Goal: Find contact information: Find contact information

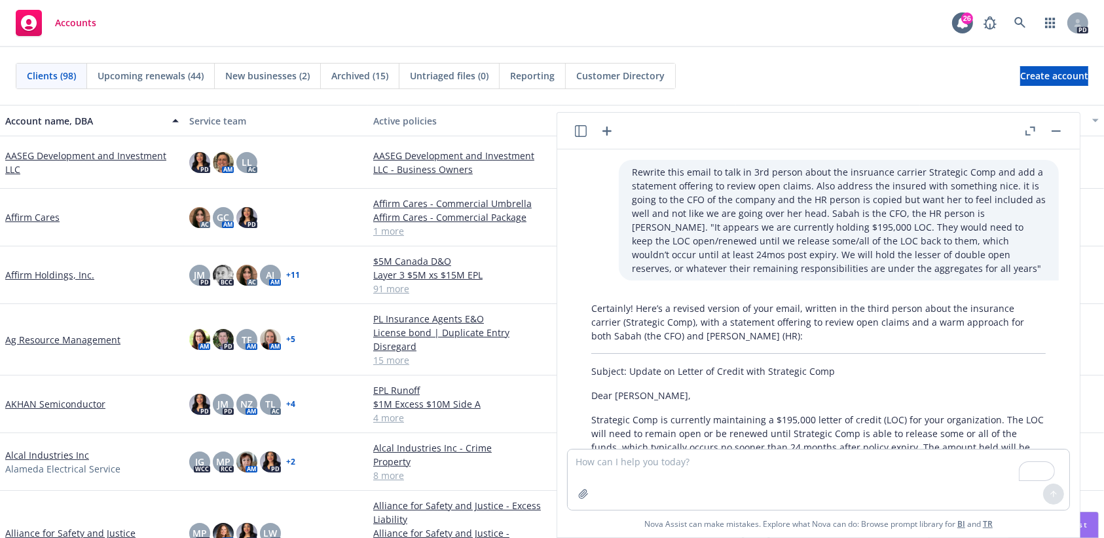
scroll to position [340, 0]
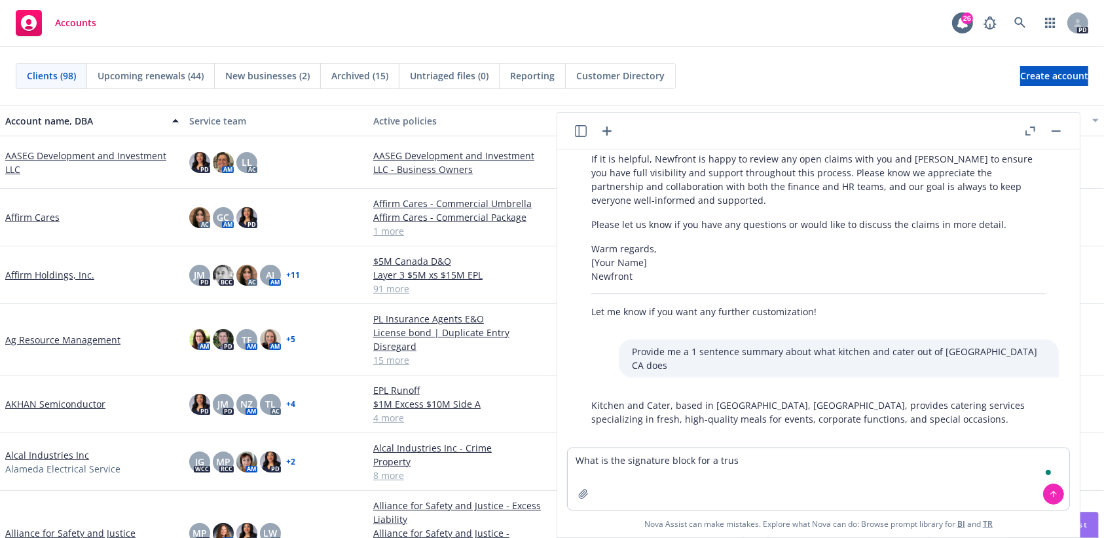
type textarea "What is the signature block for a trust"
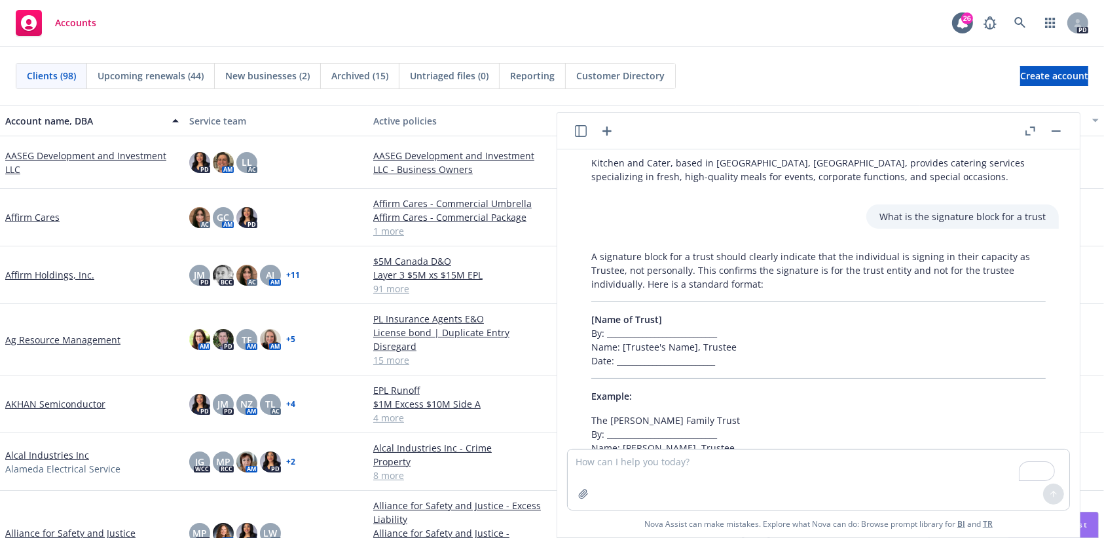
scroll to position [585, 0]
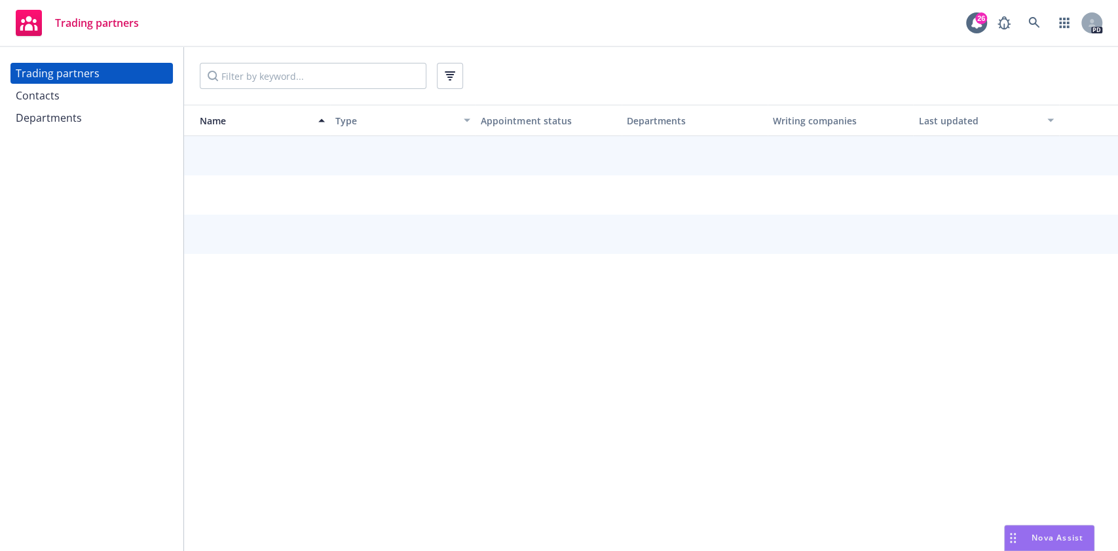
click at [1048, 54] on div at bounding box center [651, 76] width 934 height 58
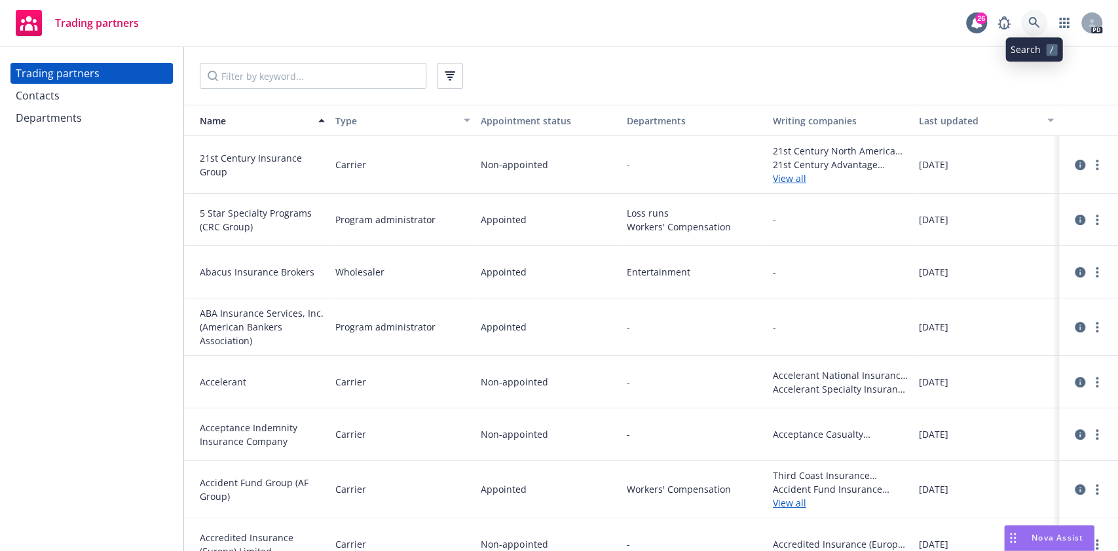
click at [1038, 16] on link at bounding box center [1034, 23] width 26 height 26
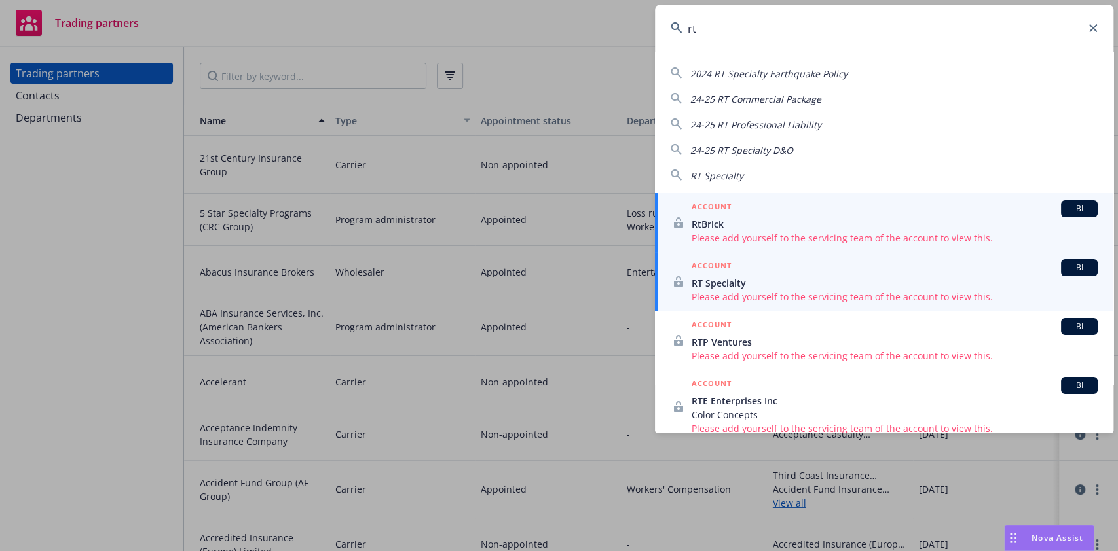
type input "rt"
click at [814, 278] on span "RT Specialty" at bounding box center [895, 283] width 406 height 14
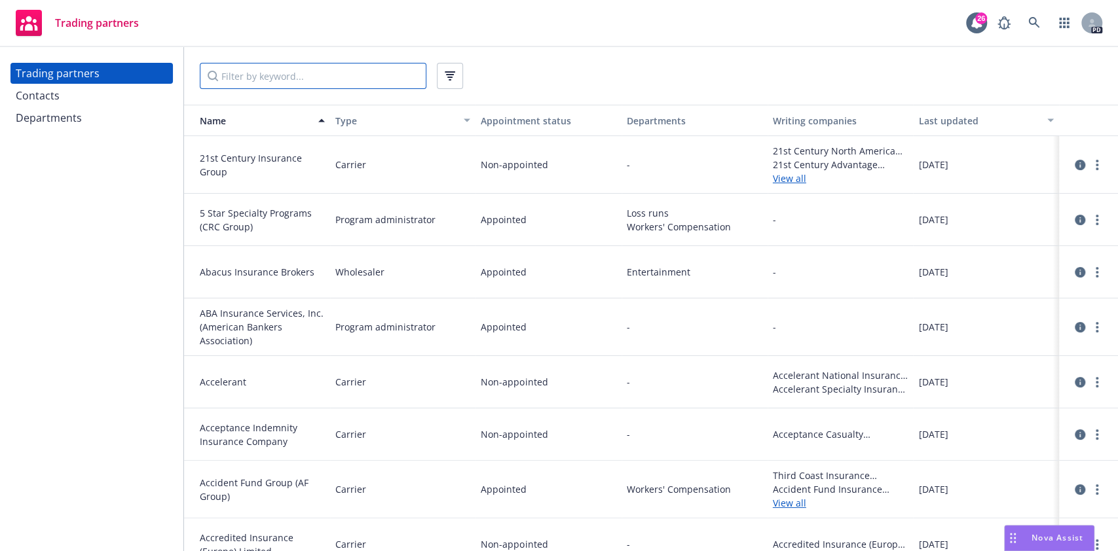
click at [273, 79] on input "Filter by keyword..." at bounding box center [313, 76] width 227 height 26
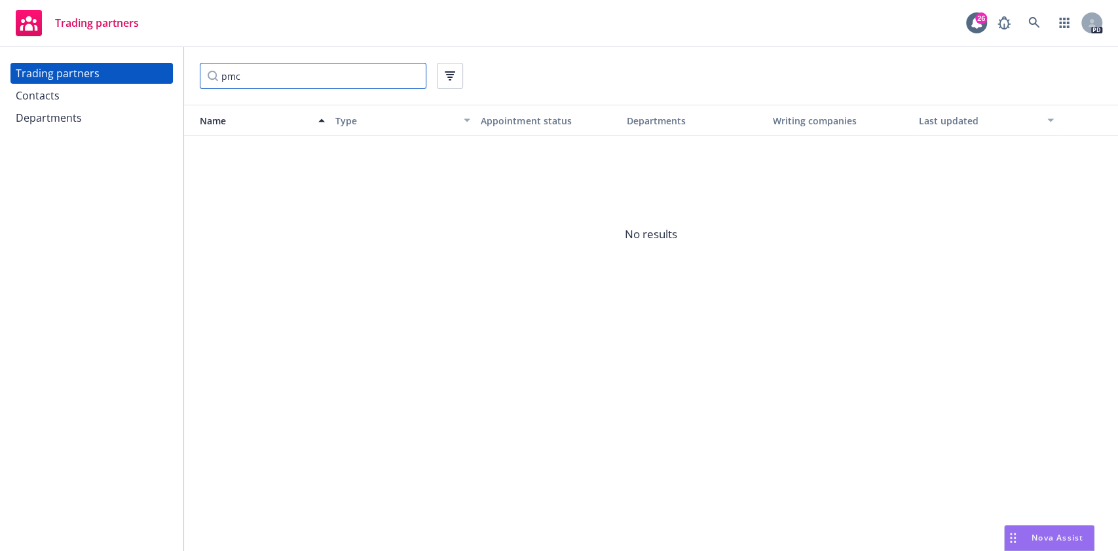
drag, startPoint x: 290, startPoint y: 75, endPoint x: 109, endPoint y: 71, distance: 181.5
click at [109, 71] on div "Trading partners Contacts Departments pmc Name Type Appointment status Departme…" at bounding box center [559, 299] width 1118 height 504
drag, startPoint x: 291, startPoint y: 84, endPoint x: 162, endPoint y: 65, distance: 130.4
click at [162, 65] on div "Trading partners Contacts Departments state fund Name Type Appointment status D…" at bounding box center [559, 299] width 1118 height 504
type input "w"
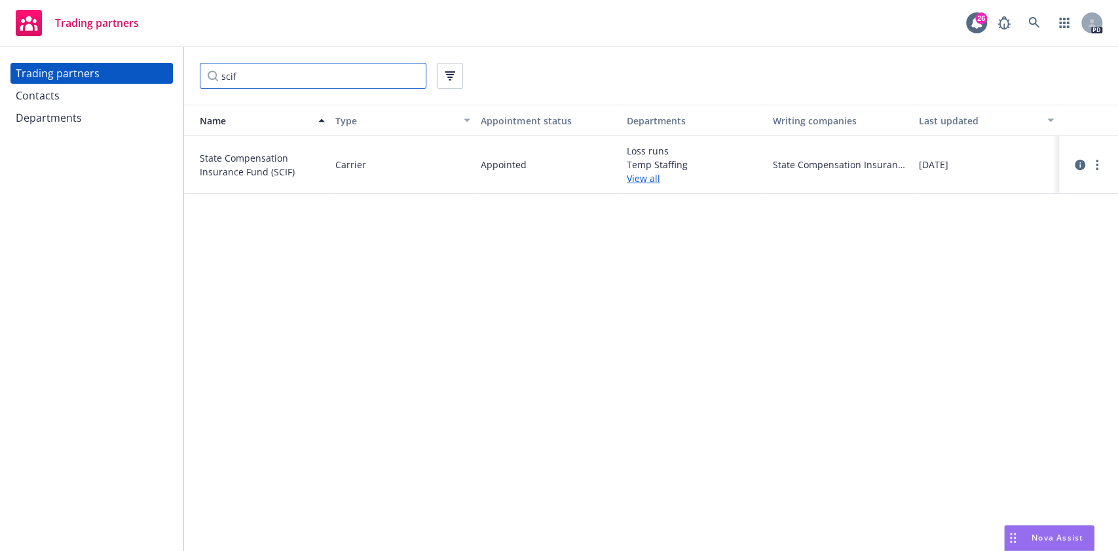
type input "scif"
click at [639, 178] on link "View all" at bounding box center [695, 179] width 136 height 14
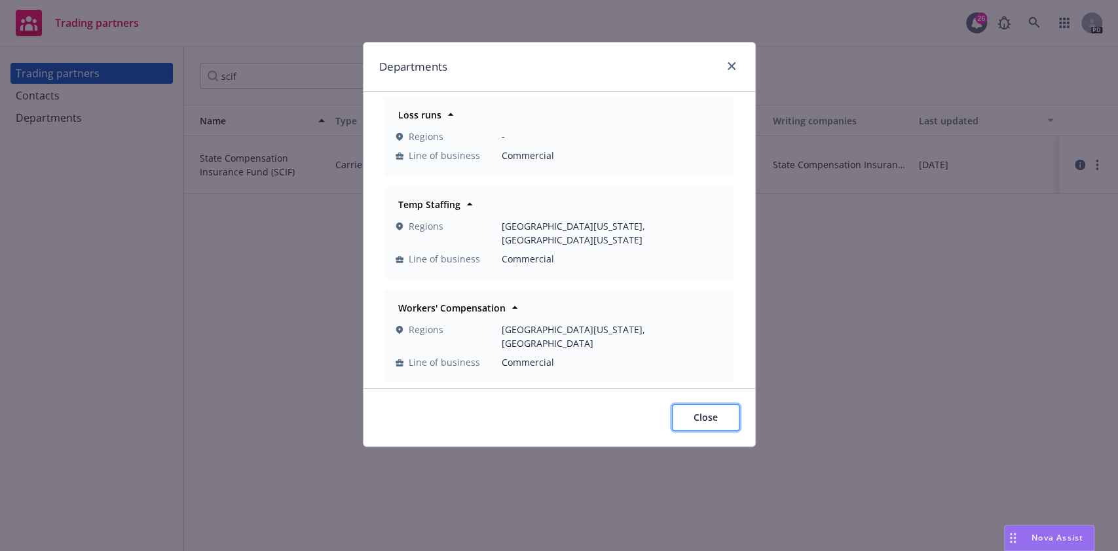
click at [703, 411] on span "Close" at bounding box center [706, 417] width 24 height 12
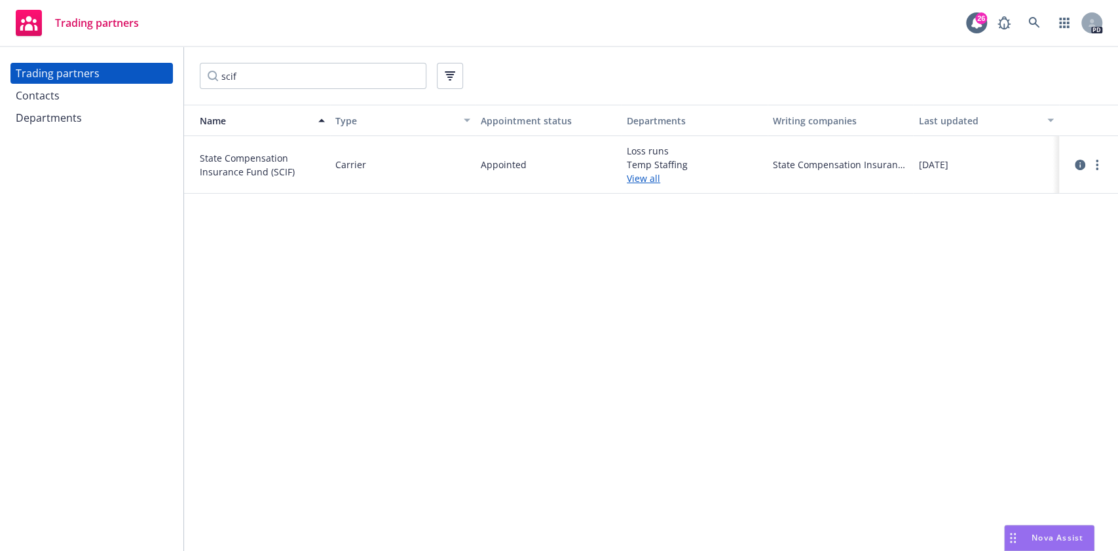
click at [1117, 157] on div at bounding box center [1088, 165] width 59 height 58
click at [1094, 159] on link "more" at bounding box center [1097, 165] width 16 height 16
click at [1020, 189] on link "View contacts" at bounding box center [1031, 191] width 146 height 26
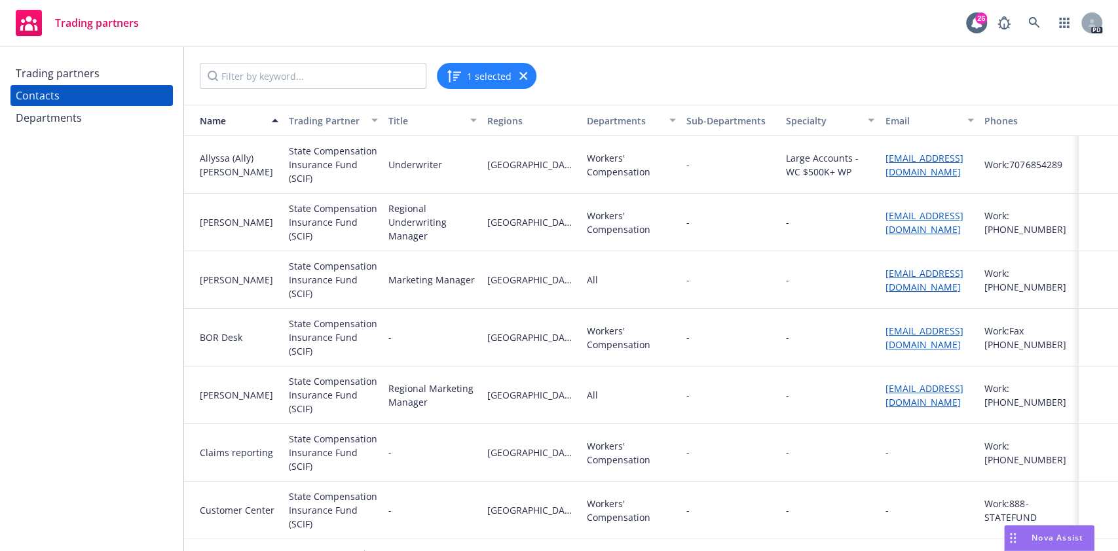
click at [1102, 197] on div at bounding box center [1098, 223] width 39 height 58
drag, startPoint x: 959, startPoint y: 166, endPoint x: 864, endPoint y: 165, distance: 95.6
click at [864, 165] on div "Allyssa (Ally) Greene State Compensation Insurance Fund (SCIF) Underwriter Nort…" at bounding box center [651, 165] width 934 height 58
click at [888, 166] on link "Agreene@scif.com" at bounding box center [924, 165] width 78 height 26
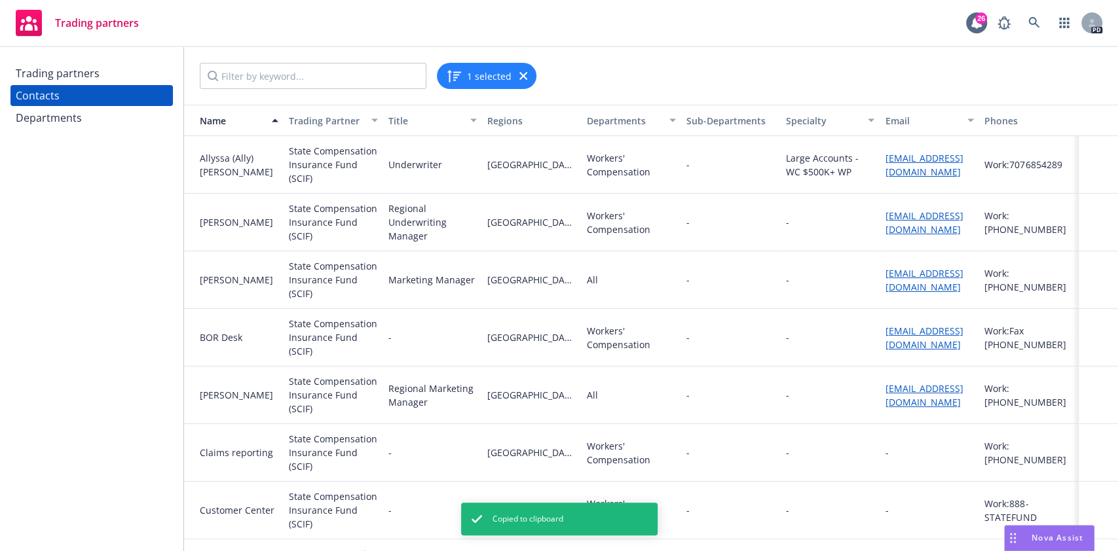
click at [901, 166] on link "Agreene@scif.com" at bounding box center [924, 165] width 78 height 26
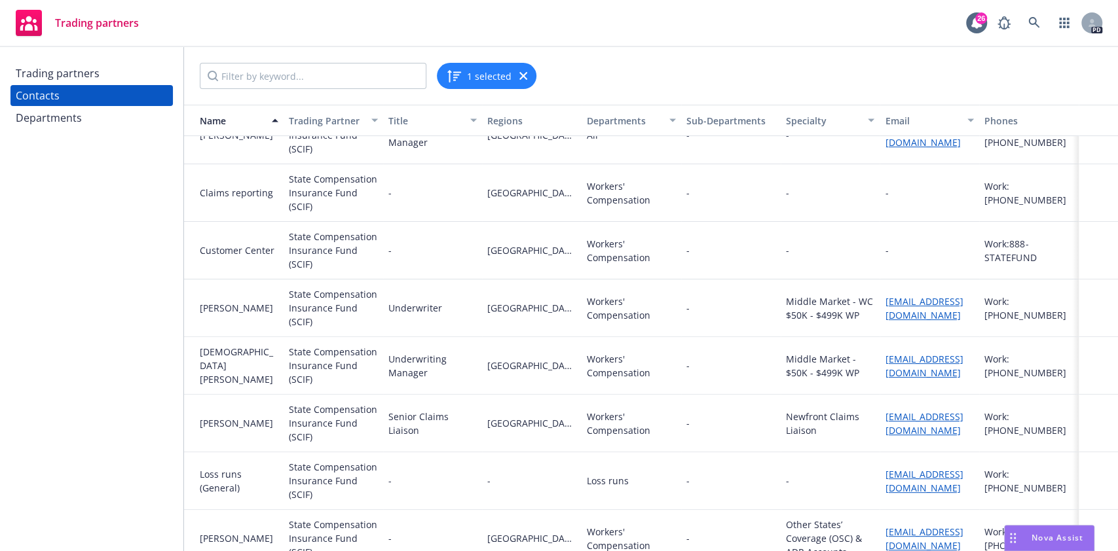
scroll to position [240, 0]
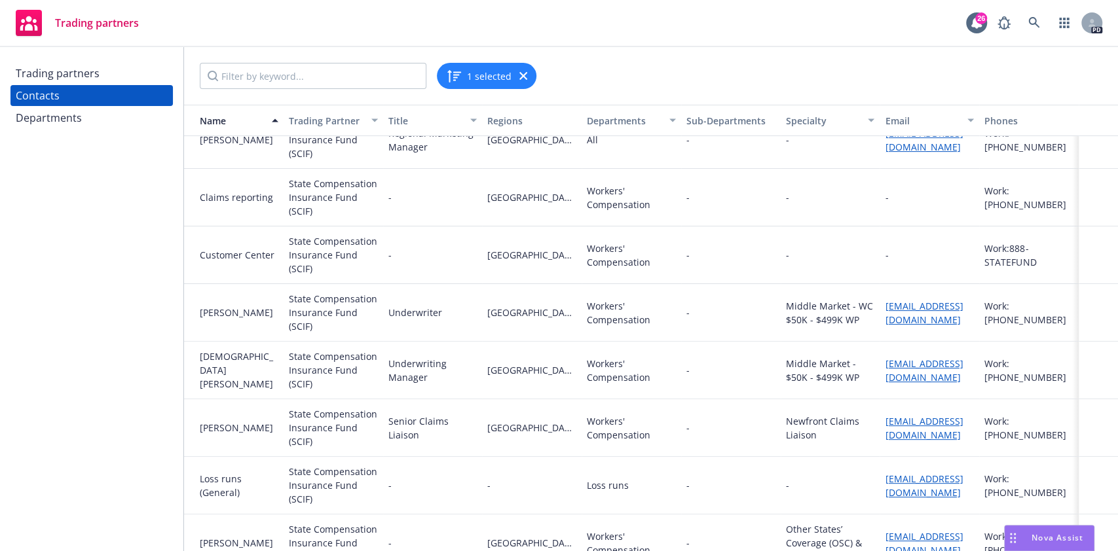
click at [946, 308] on link "dmbravo@scif.com" at bounding box center [924, 313] width 78 height 26
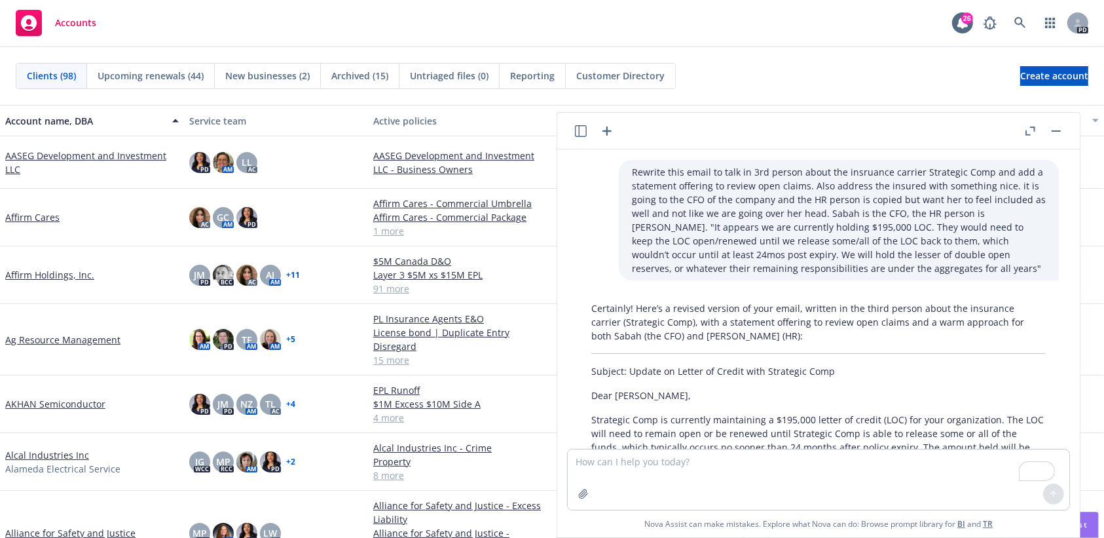
scroll to position [585, 0]
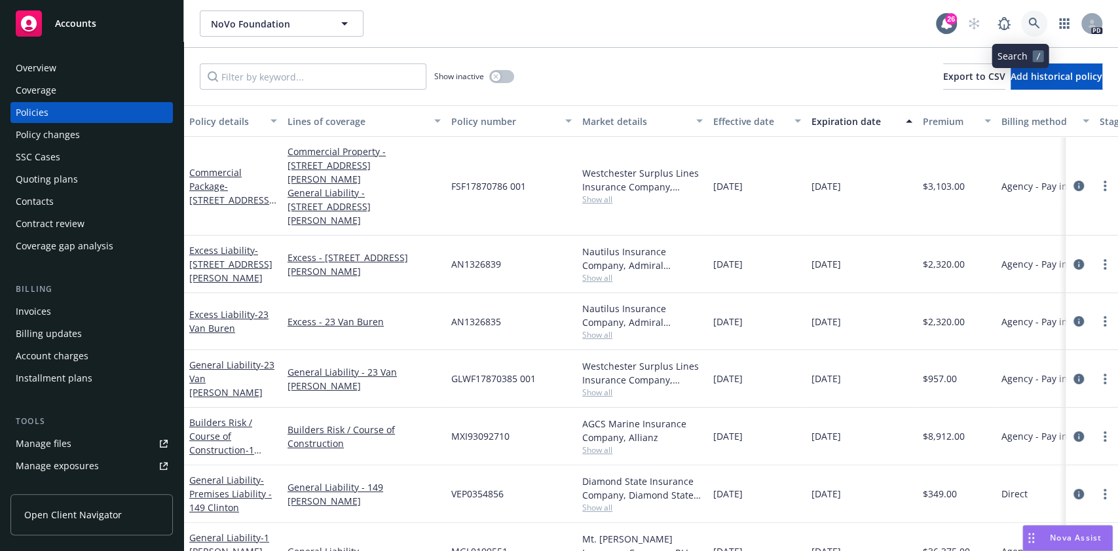
click at [1028, 22] on icon at bounding box center [1034, 24] width 12 height 12
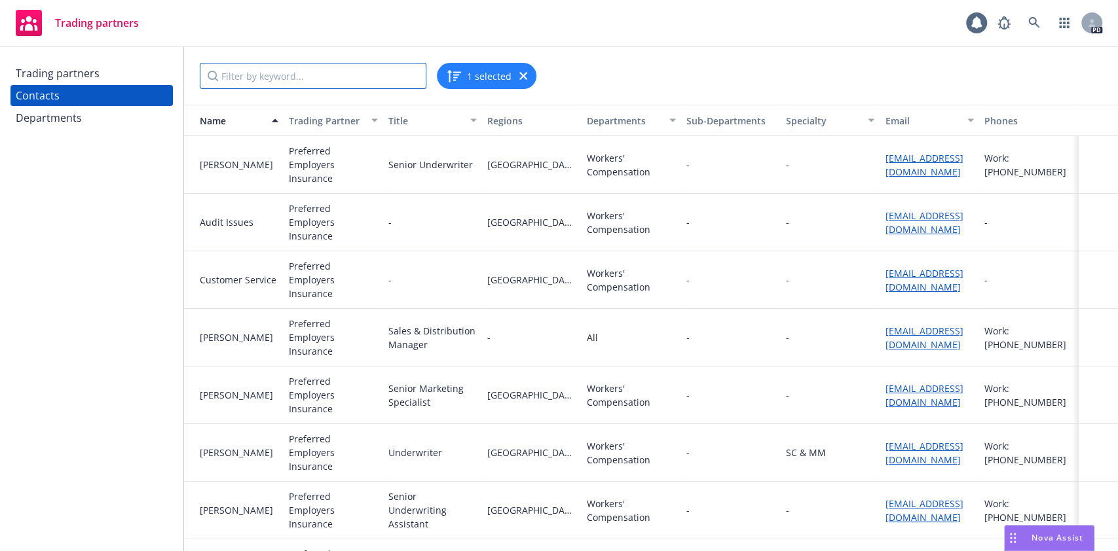
click at [253, 71] on input "Filter by keyword..." at bounding box center [313, 76] width 227 height 26
click at [115, 77] on div "Trading partners" at bounding box center [92, 73] width 152 height 21
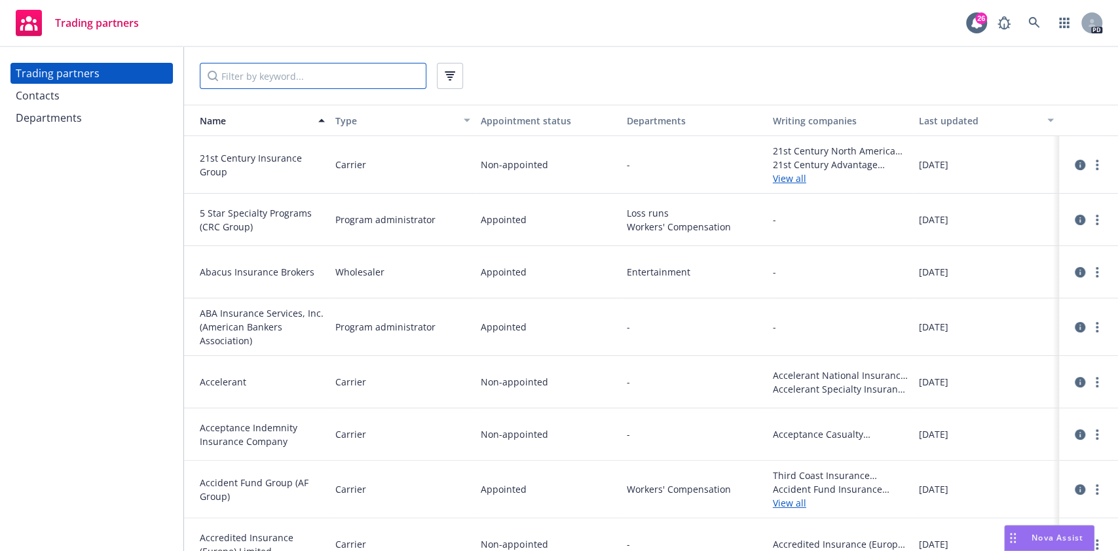
click at [244, 81] on input "Filter by keyword..." at bounding box center [313, 76] width 227 height 26
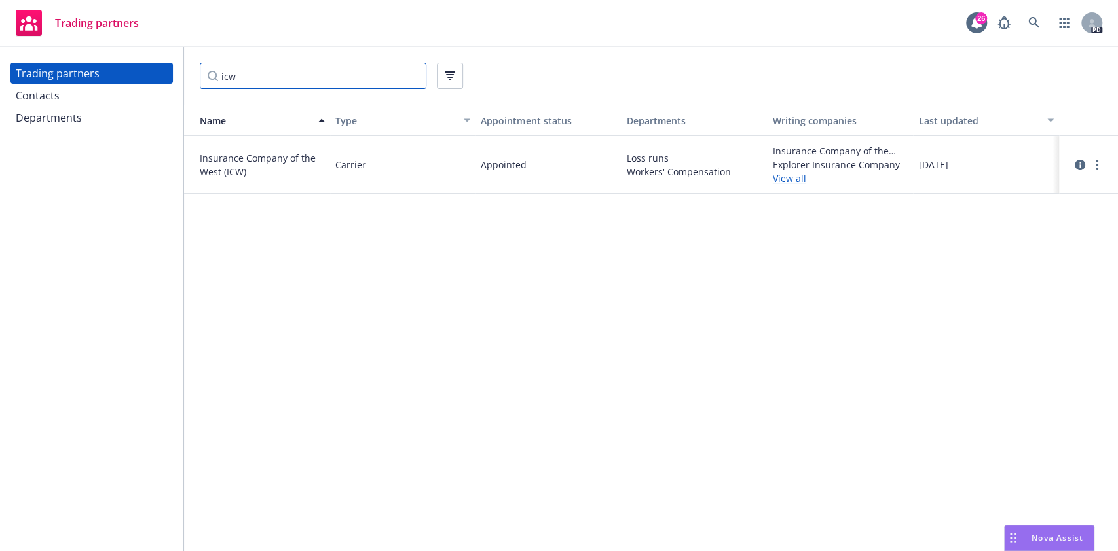
type input "icw"
click at [386, 160] on div "Carrier" at bounding box center [403, 165] width 146 height 58
click at [1098, 163] on link "more" at bounding box center [1097, 165] width 16 height 16
click at [1036, 196] on link "View contacts" at bounding box center [1031, 191] width 146 height 26
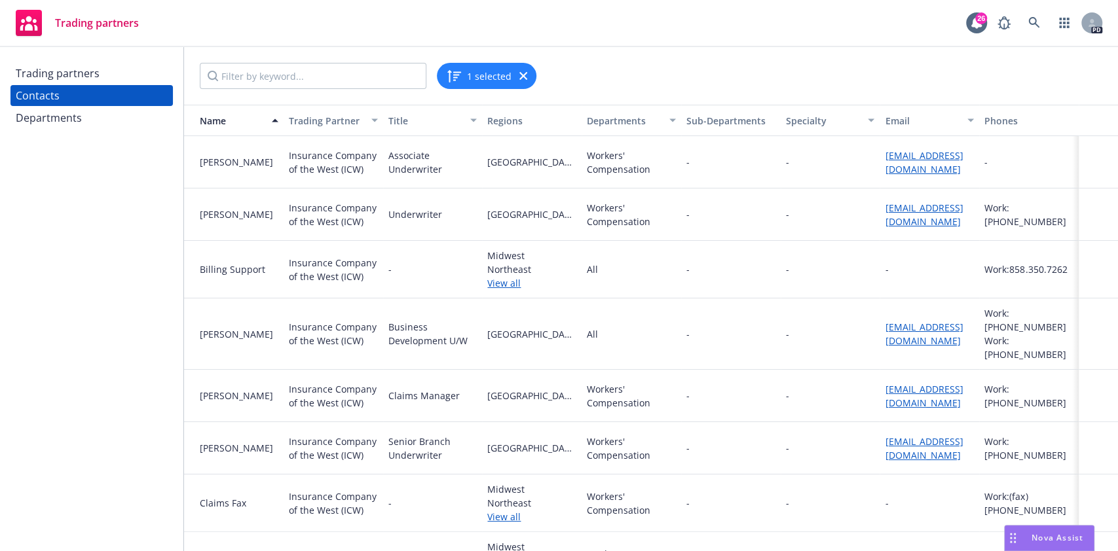
drag, startPoint x: 1103, startPoint y: 189, endPoint x: 1111, endPoint y: 228, distance: 40.2
click at [1111, 228] on div "Name Trading Partner Title Regions Departments Sub-Departments Specialty Email …" at bounding box center [651, 328] width 934 height 447
click at [888, 436] on link "cilomin@icwgroup.com" at bounding box center [924, 449] width 78 height 26
click at [92, 73] on div "Trading partners" at bounding box center [58, 73] width 84 height 21
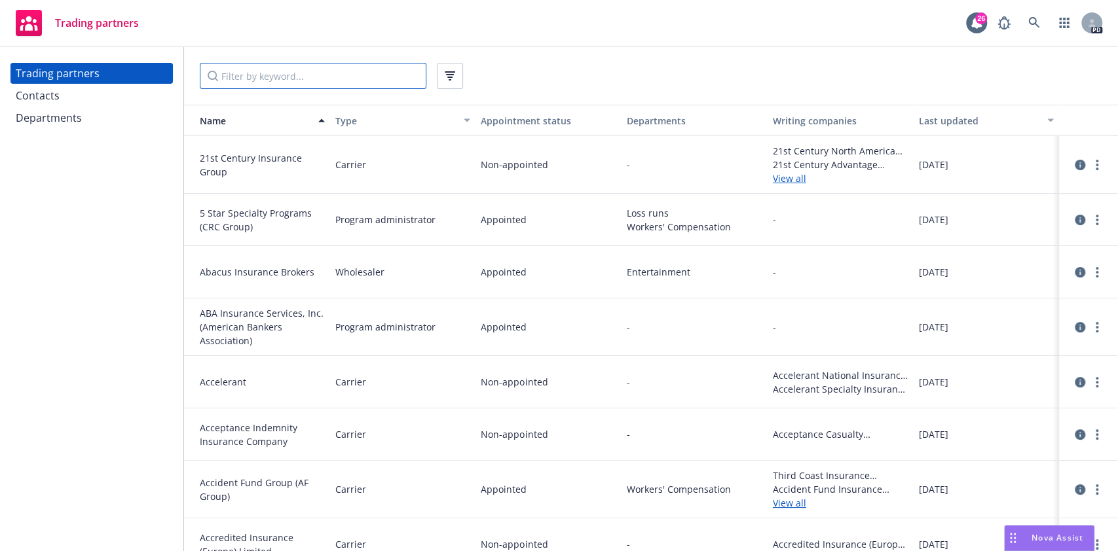
click at [268, 68] on input "Filter by keyword..." at bounding box center [313, 76] width 227 height 26
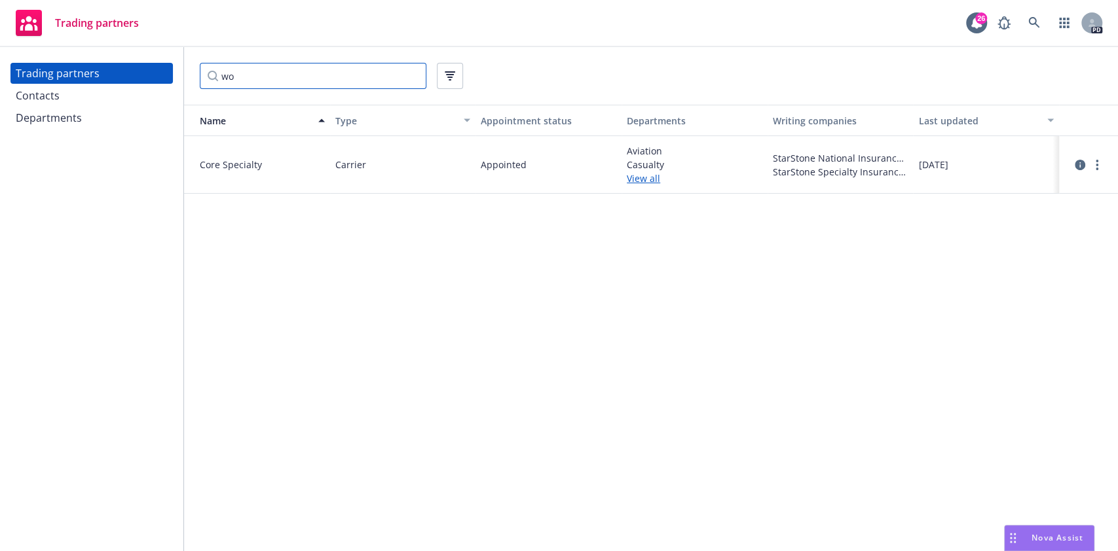
type input "w"
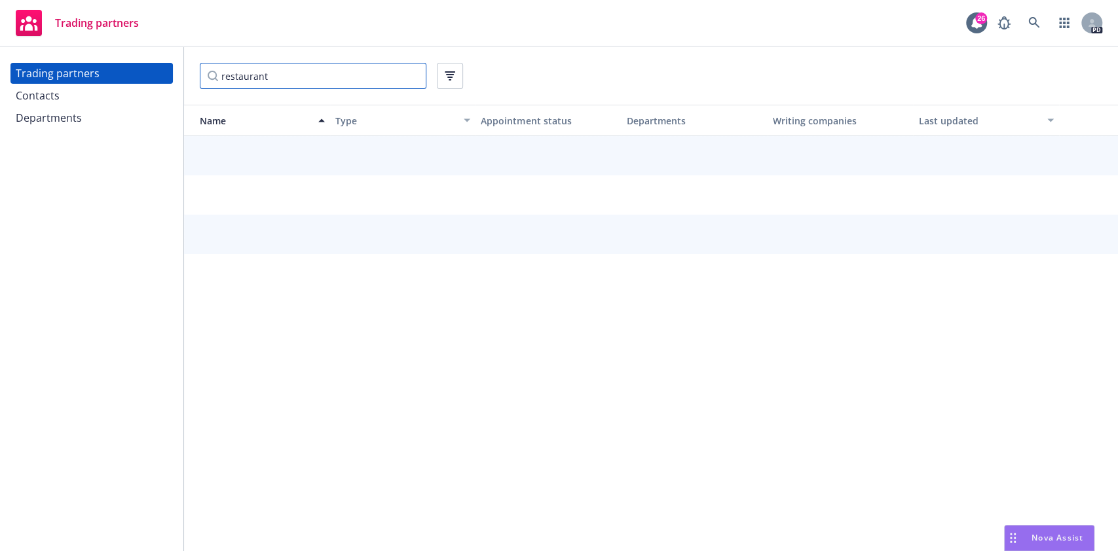
type input "restaurant"
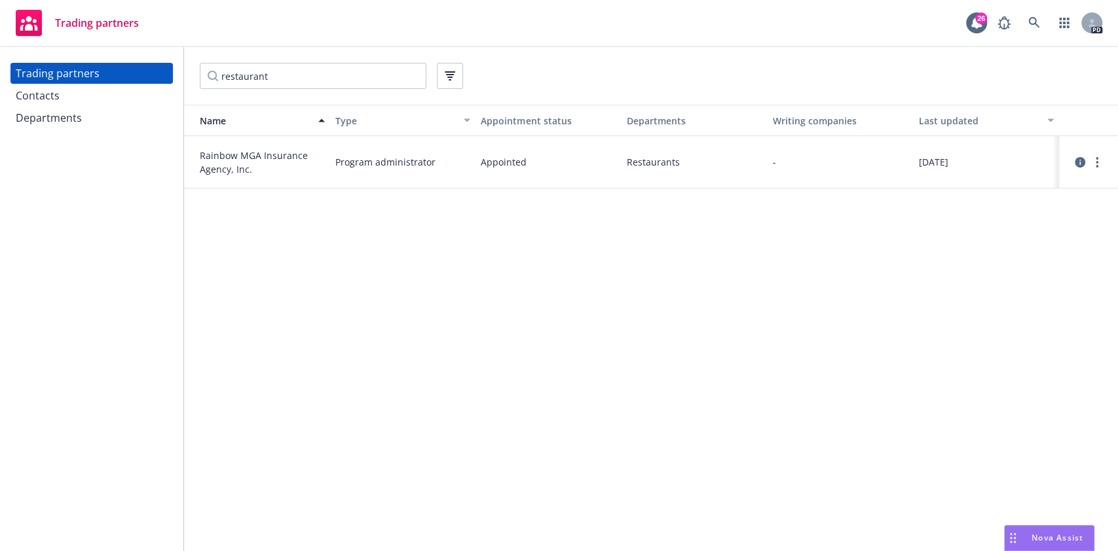
click at [1104, 172] on div at bounding box center [1088, 162] width 48 height 31
click at [1100, 168] on link "more" at bounding box center [1097, 163] width 16 height 16
click at [1024, 187] on link "View contacts" at bounding box center [1031, 189] width 146 height 26
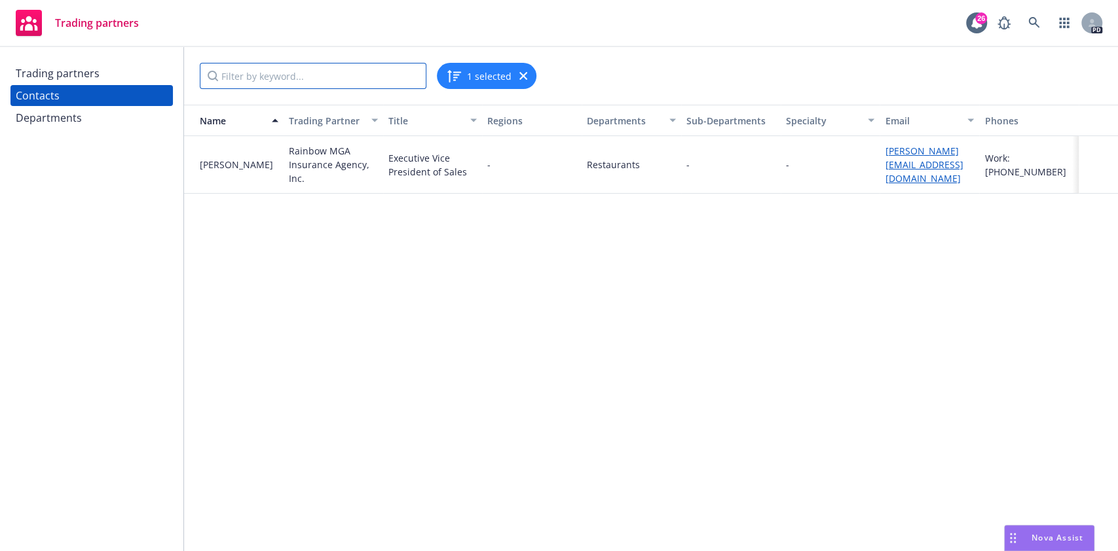
click at [295, 76] on input "Filter by keyword..." at bounding box center [313, 76] width 227 height 26
type input "food"
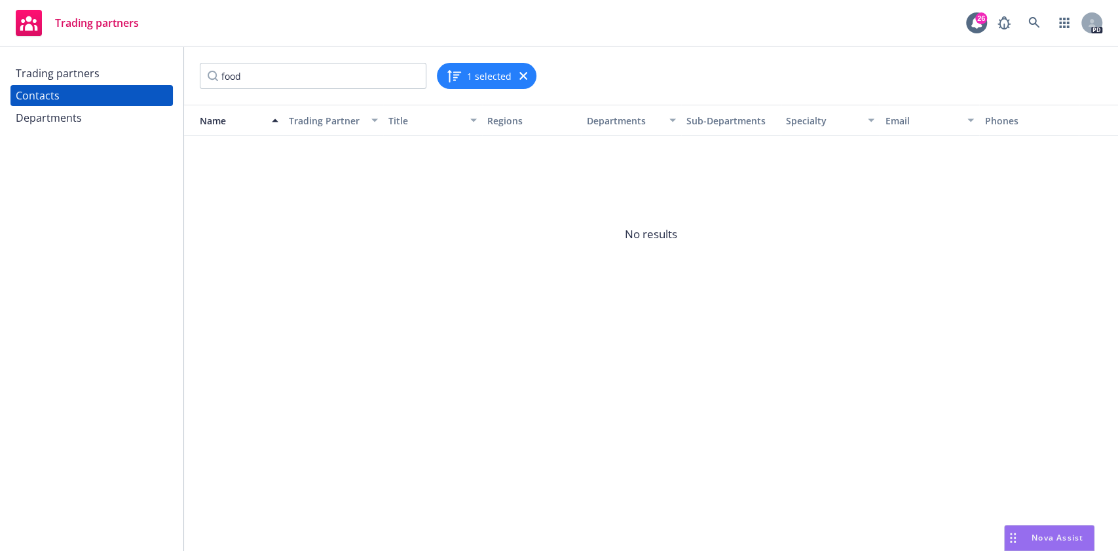
click at [56, 74] on div "Trading partners" at bounding box center [58, 73] width 84 height 21
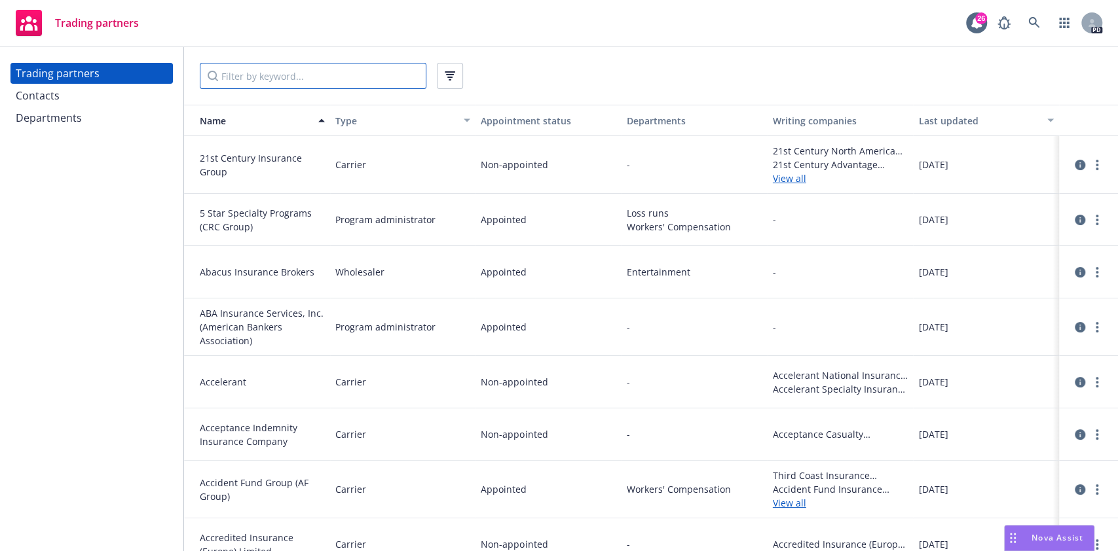
click at [248, 78] on input "Filter by keyword..." at bounding box center [313, 76] width 227 height 26
click at [248, 78] on input "r" at bounding box center [313, 76] width 227 height 26
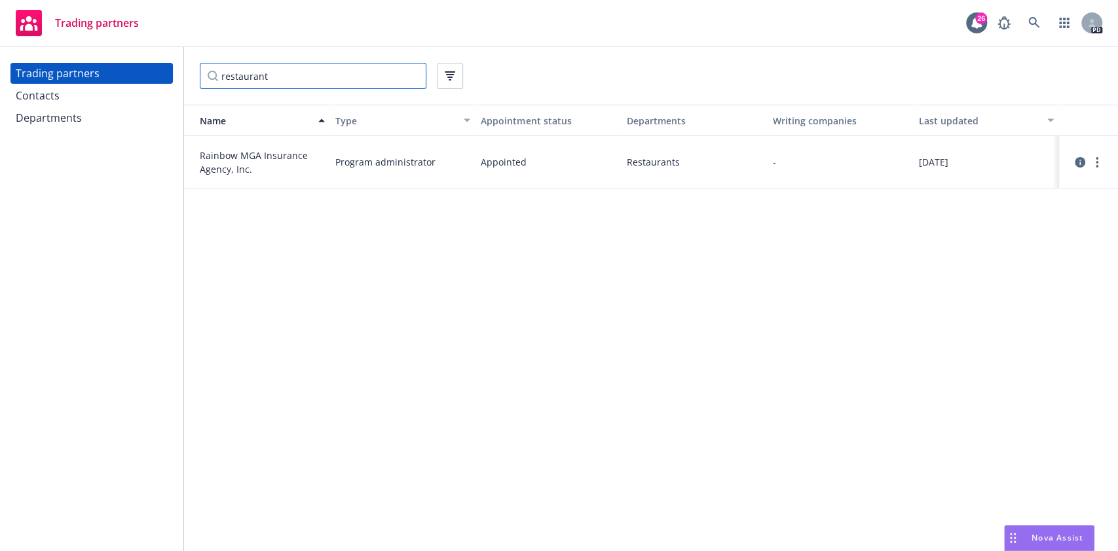
drag, startPoint x: 306, startPoint y: 76, endPoint x: 100, endPoint y: 79, distance: 206.3
click at [100, 79] on div "Trading partners Contacts Departments restaurant Name Type Appointment status D…" at bounding box center [559, 299] width 1118 height 504
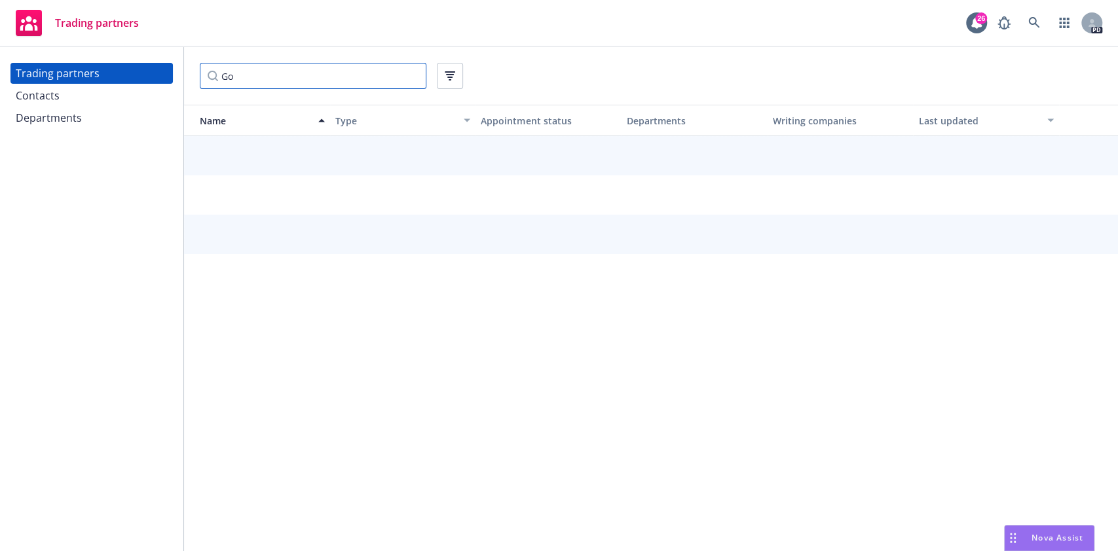
type input "G"
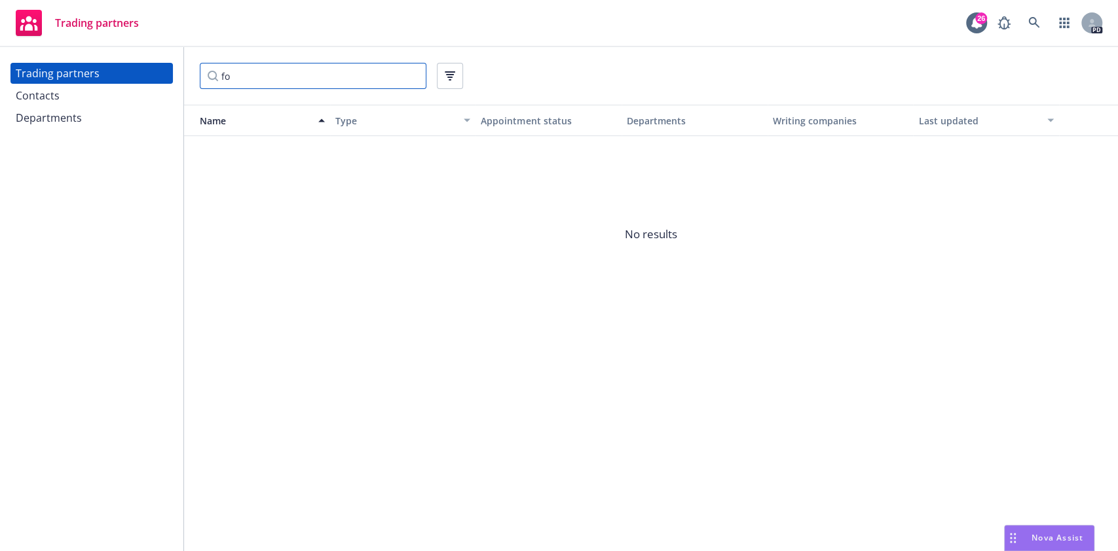
type input "f"
type input "c"
drag, startPoint x: 301, startPoint y: 68, endPoint x: 0, endPoint y: 47, distance: 301.3
click at [0, 47] on div "Trading partners Contacts Departments delive Name Type Appointment status Depar…" at bounding box center [559, 299] width 1118 height 504
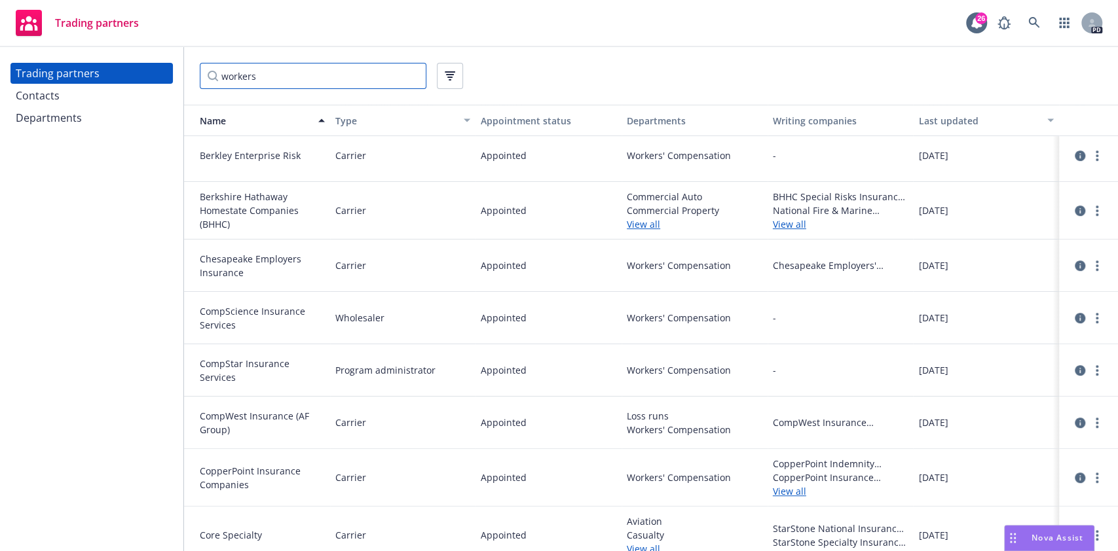
scroll to position [347, 0]
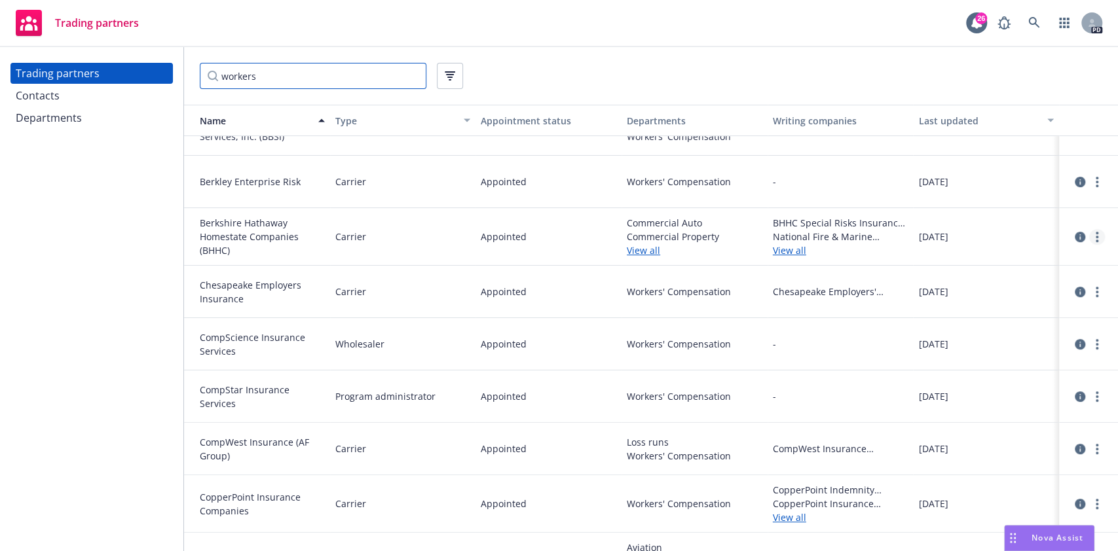
type input "workers"
click at [1096, 234] on icon "more" at bounding box center [1097, 237] width 3 height 10
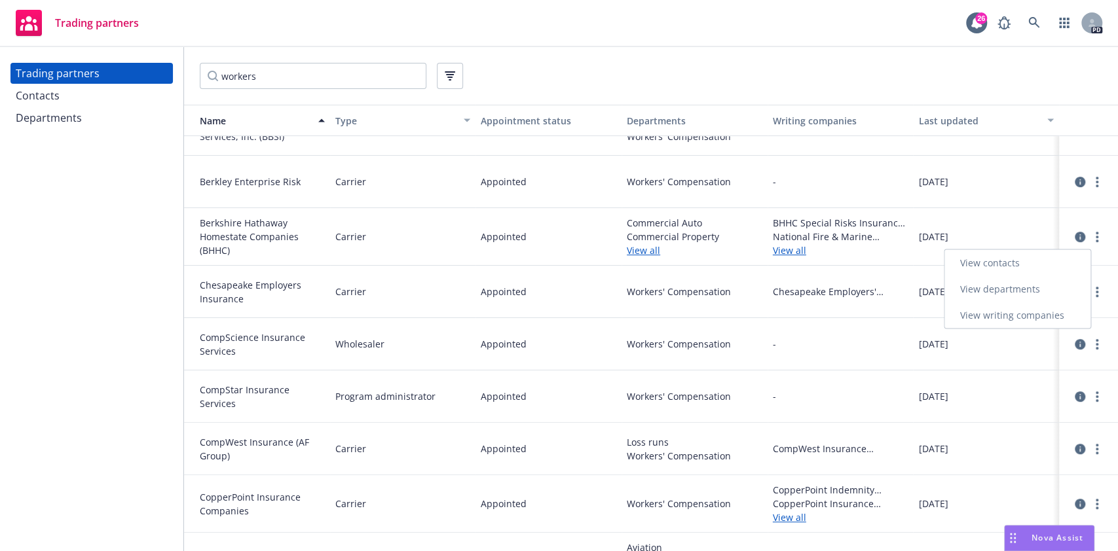
click at [1022, 259] on link "View contacts" at bounding box center [1017, 263] width 146 height 26
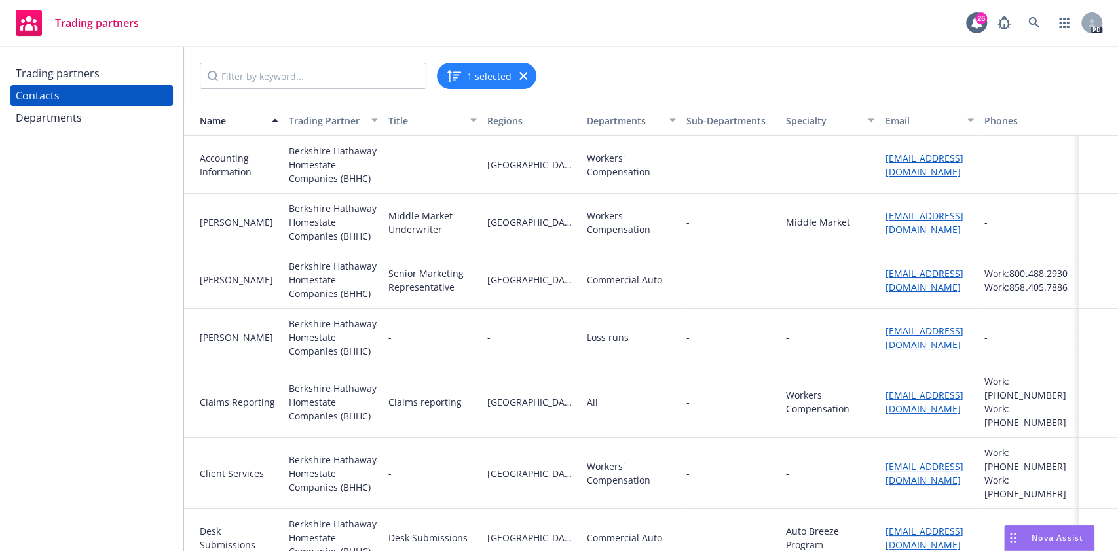
click at [892, 214] on link "bcampagna@bhhc.com" at bounding box center [924, 223] width 78 height 26
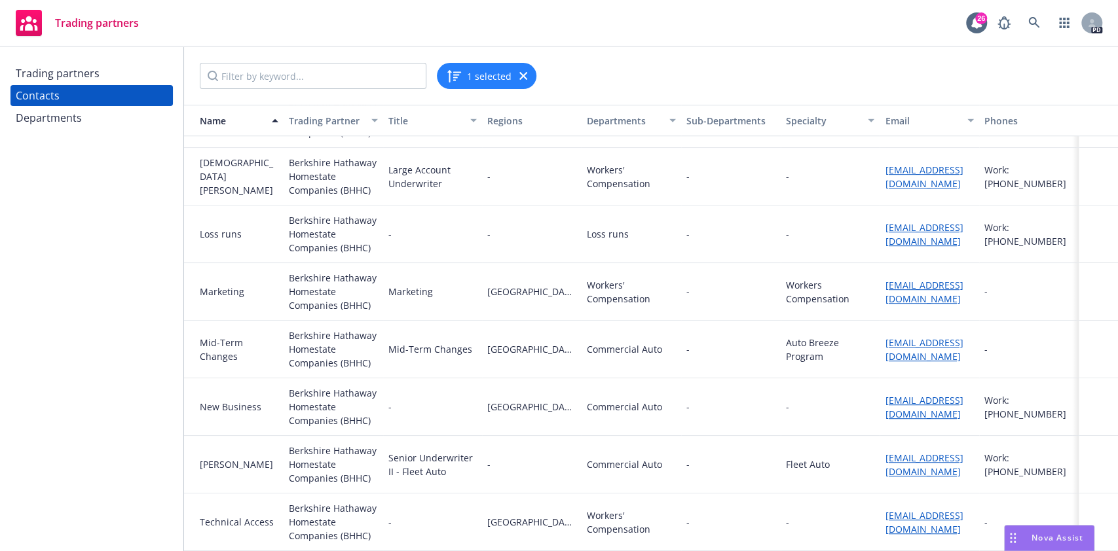
scroll to position [477, 0]
click at [927, 510] on link "webmaster@bhhc.com" at bounding box center [924, 523] width 78 height 26
click at [702, 380] on div "-" at bounding box center [731, 408] width 100 height 58
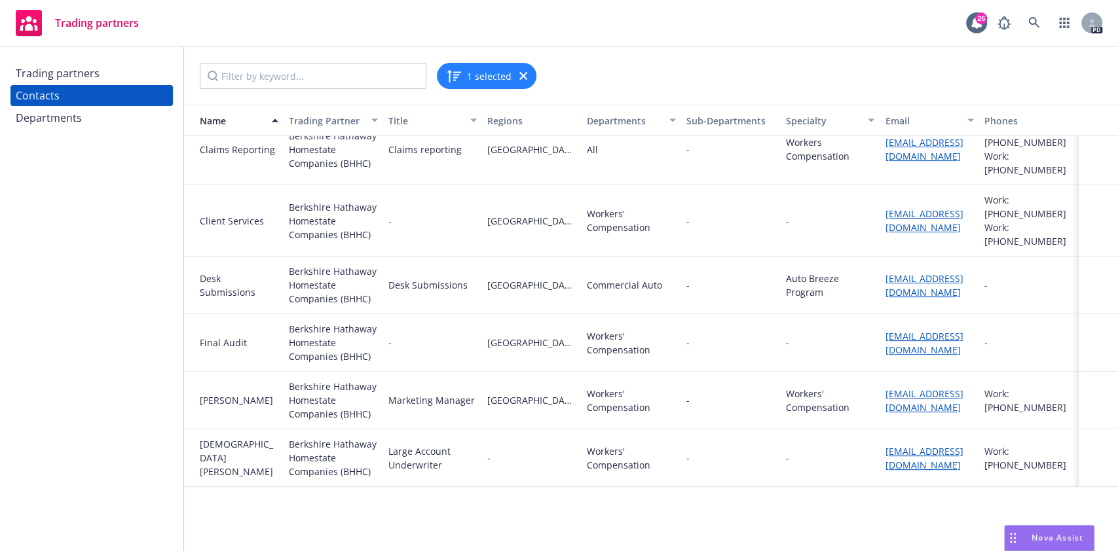
scroll to position [0, 0]
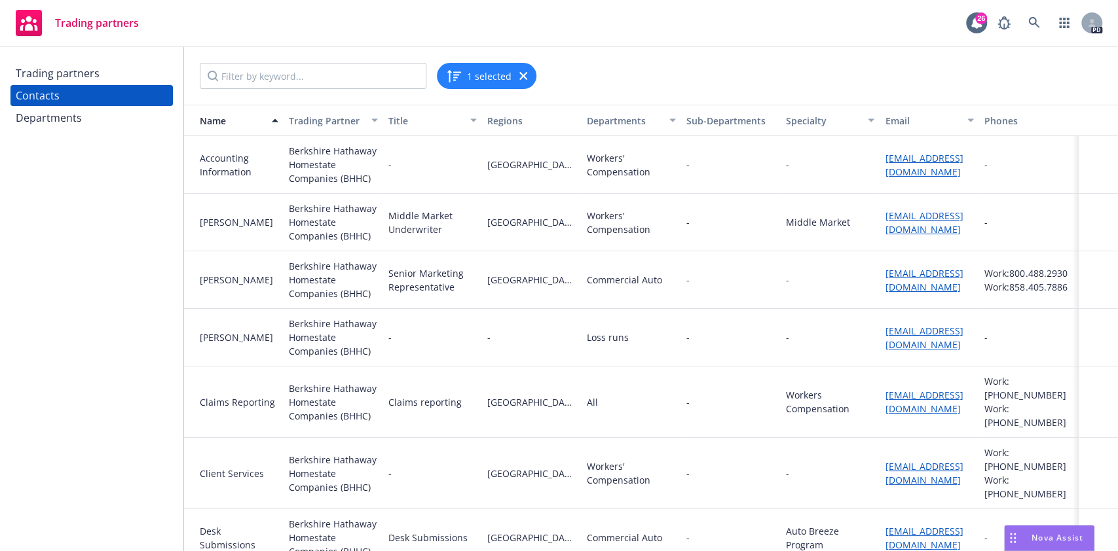
click at [52, 81] on div "Trading partners" at bounding box center [58, 73] width 84 height 21
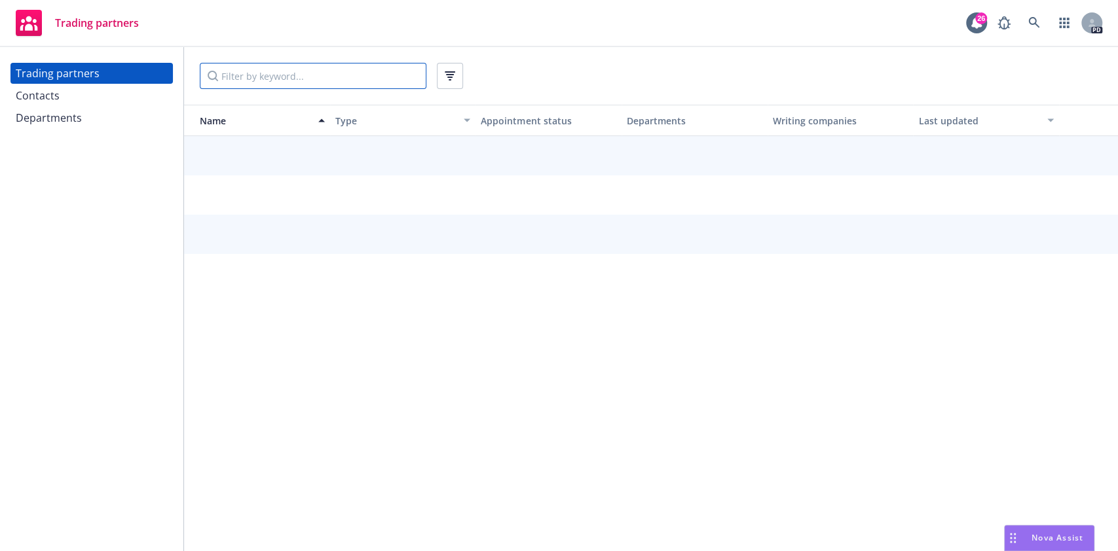
click at [250, 74] on input "Filter by keyword..." at bounding box center [313, 76] width 227 height 26
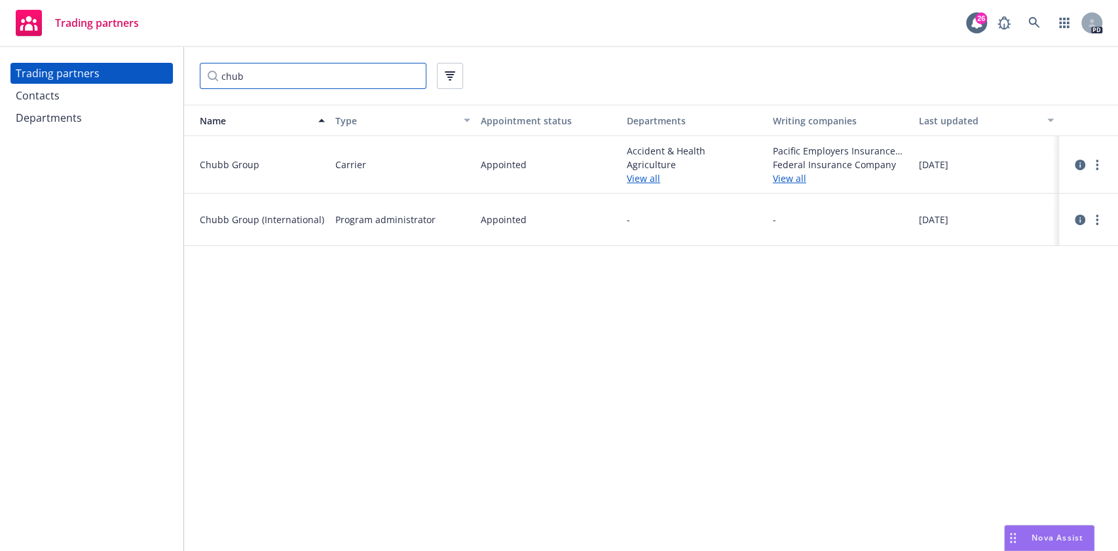
type input "chub"
click at [1100, 171] on div at bounding box center [1088, 165] width 33 height 16
click at [1093, 164] on link "more" at bounding box center [1097, 165] width 16 height 16
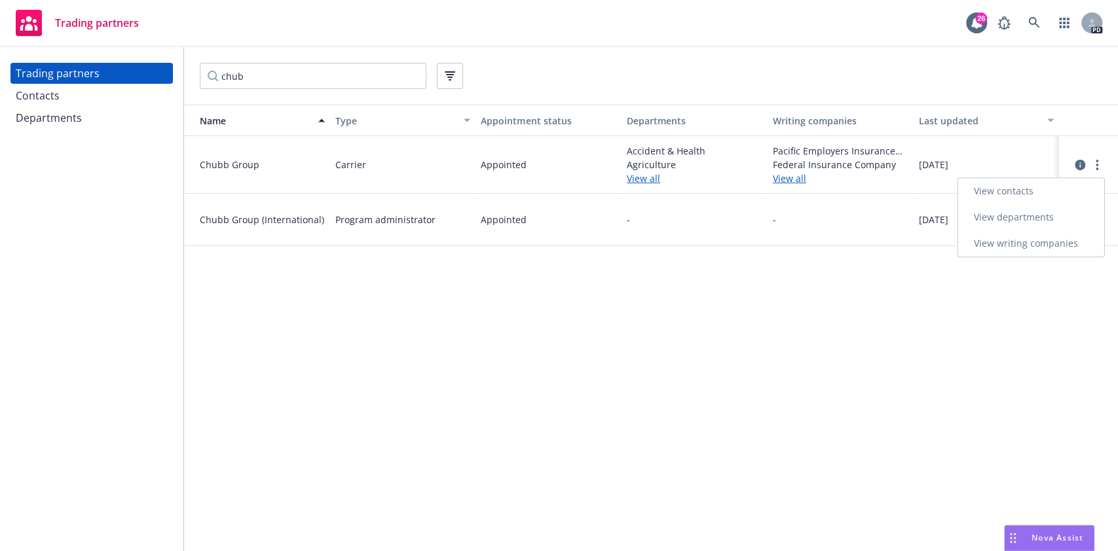
click at [1052, 236] on link "View writing companies" at bounding box center [1031, 244] width 146 height 26
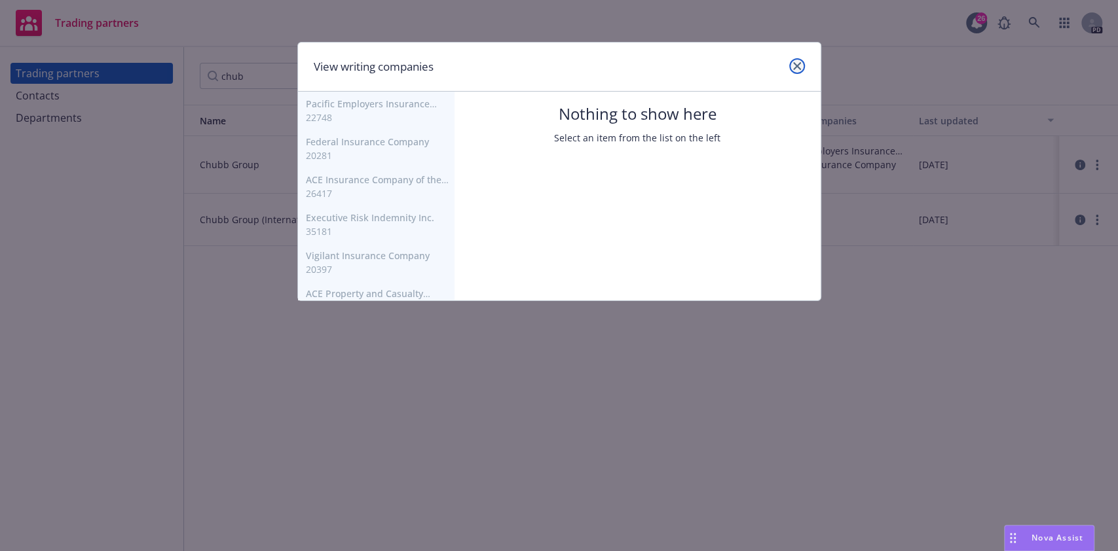
click at [802, 71] on link "close" at bounding box center [797, 66] width 16 height 16
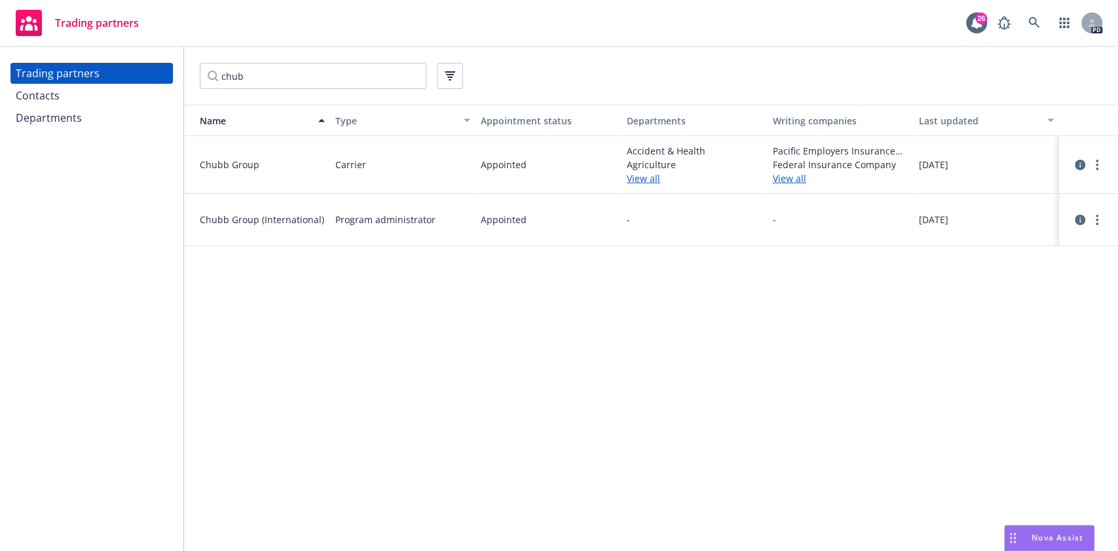
click at [1112, 166] on div at bounding box center [1088, 165] width 59 height 58
click at [1103, 163] on link "more" at bounding box center [1097, 165] width 16 height 16
click at [1037, 195] on link "View contacts" at bounding box center [1031, 191] width 146 height 26
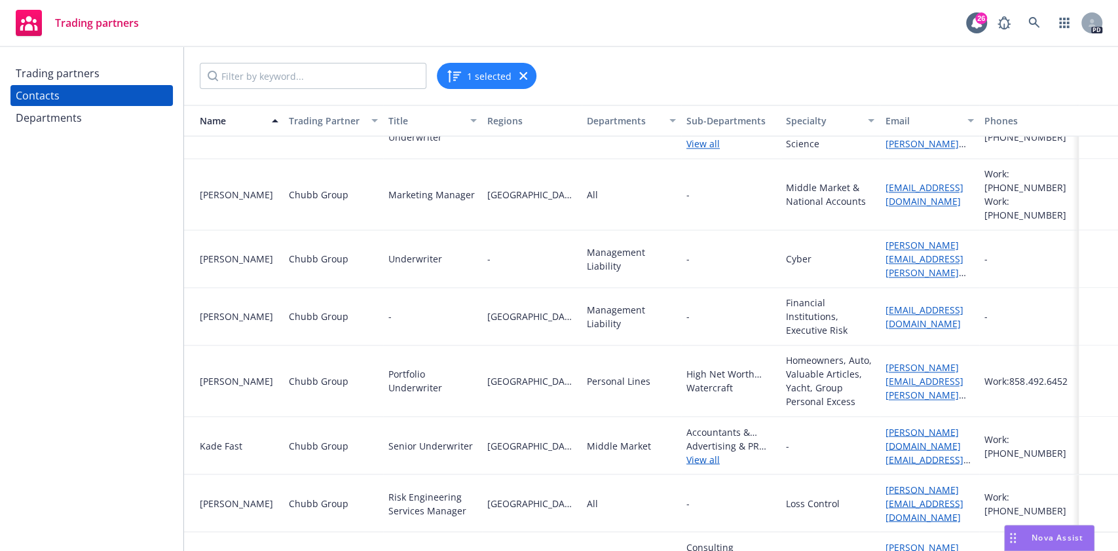
scroll to position [1329, 0]
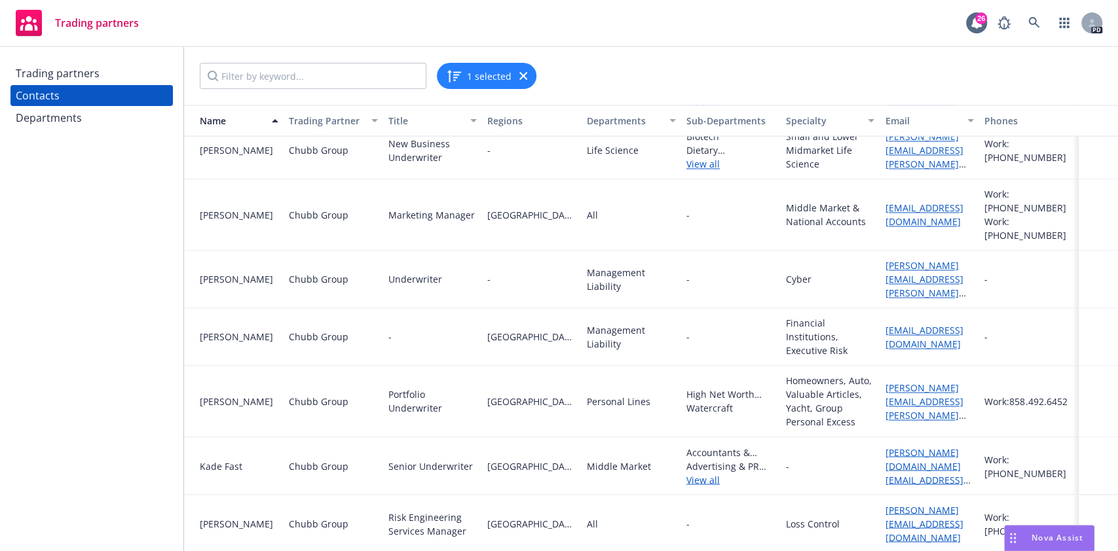
click at [923, 446] on link "kincaid.fast@chubb.com" at bounding box center [924, 479] width 78 height 67
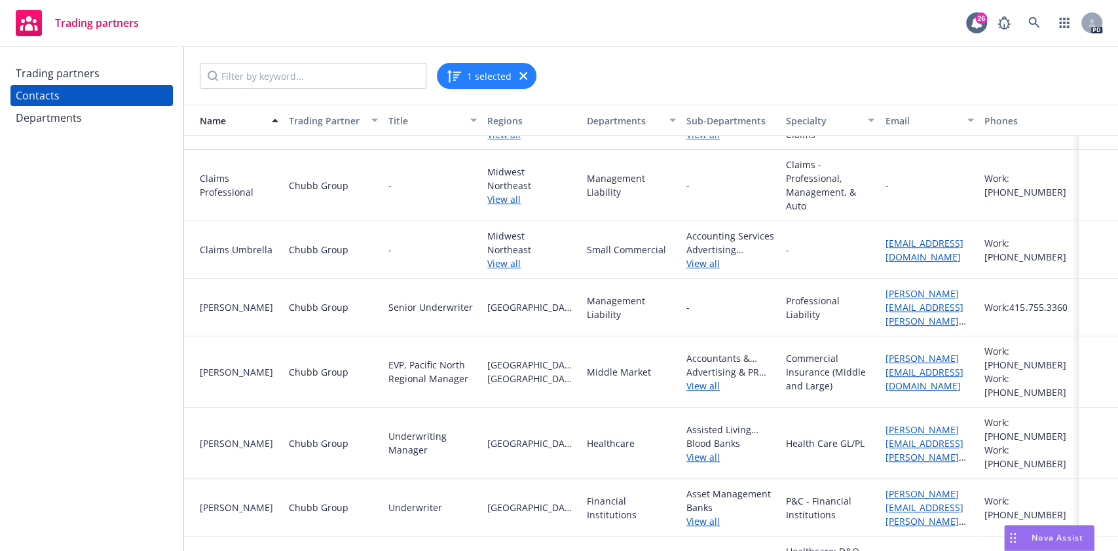
scroll to position [180, 0]
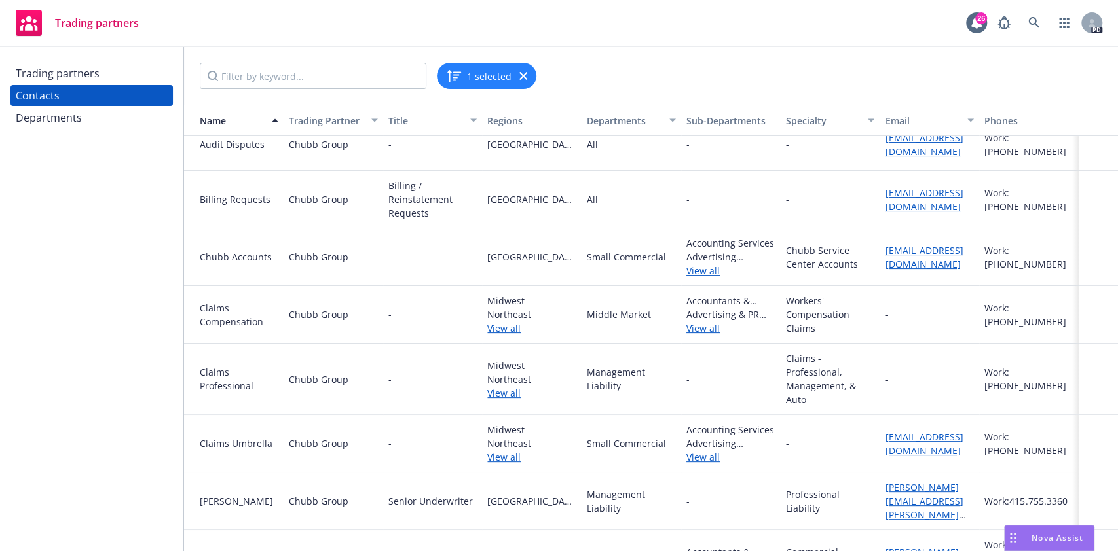
click at [119, 76] on div "Trading partners" at bounding box center [92, 73] width 152 height 21
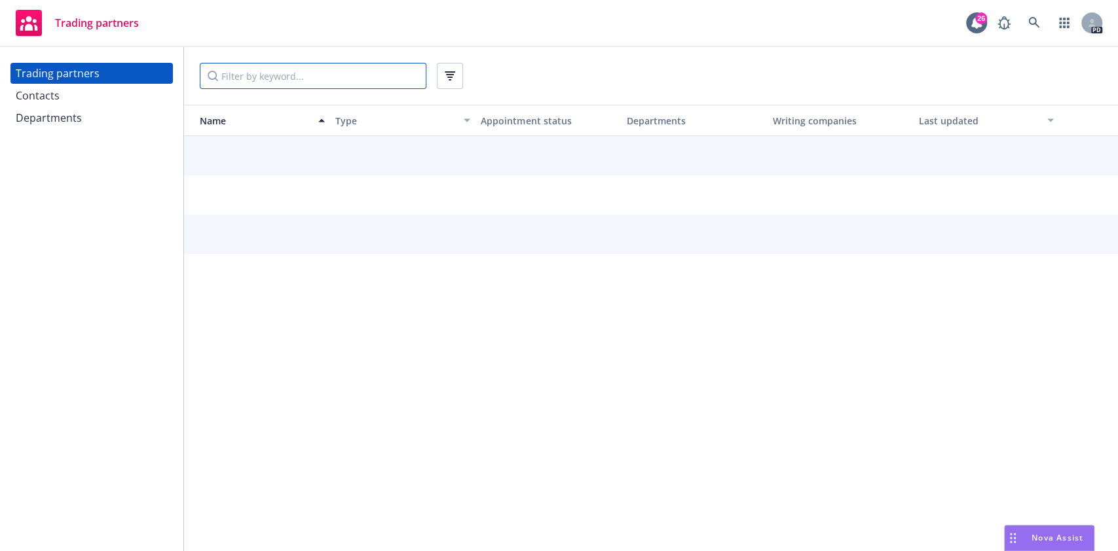
click at [316, 79] on input "Filter by keyword..." at bounding box center [313, 76] width 227 height 26
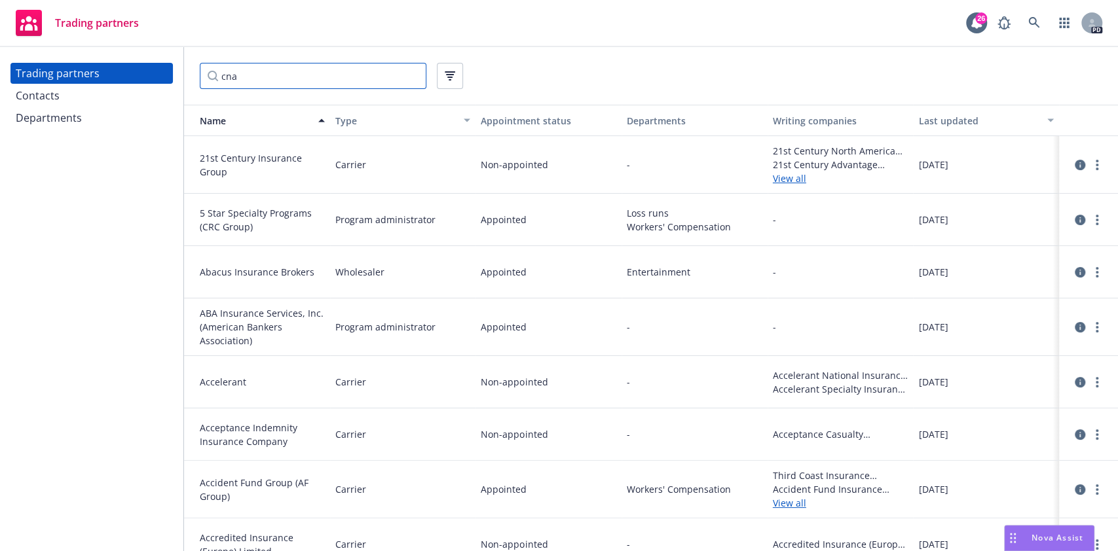
type input "cna"
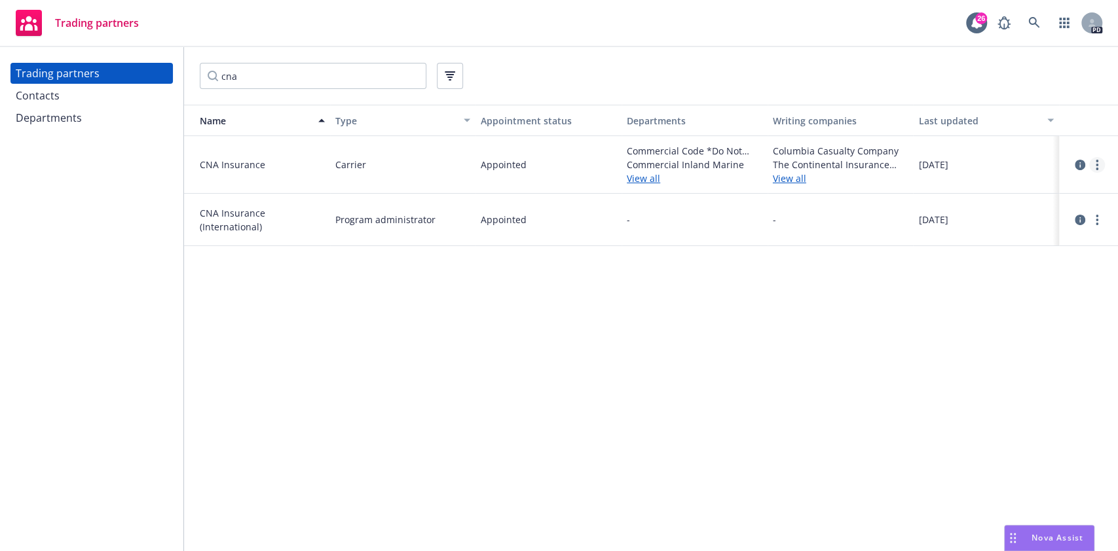
click at [1091, 166] on link "more" at bounding box center [1097, 165] width 16 height 16
click at [1027, 195] on link "View contacts" at bounding box center [1031, 191] width 146 height 26
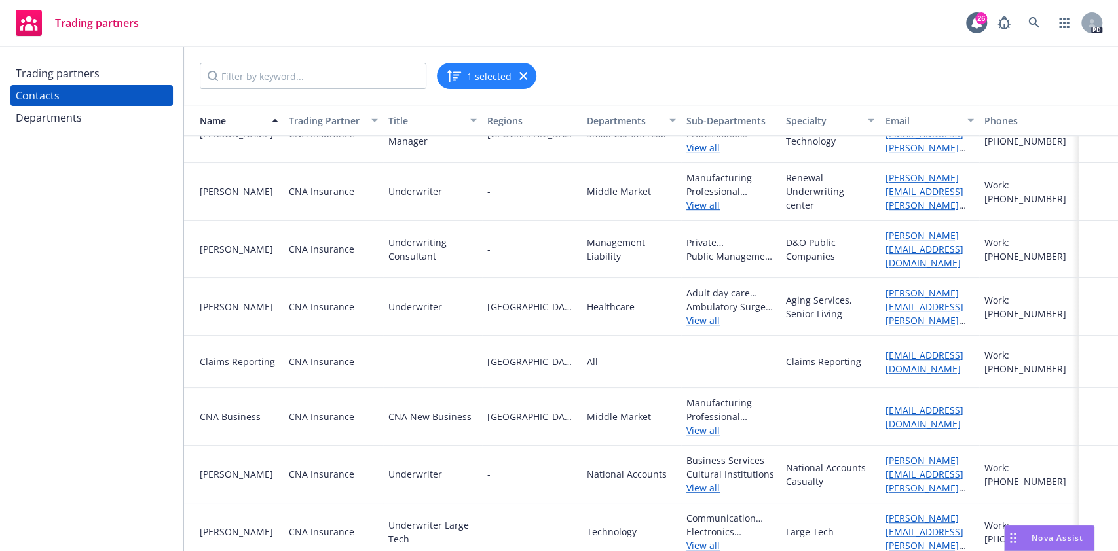
scroll to position [485, 0]
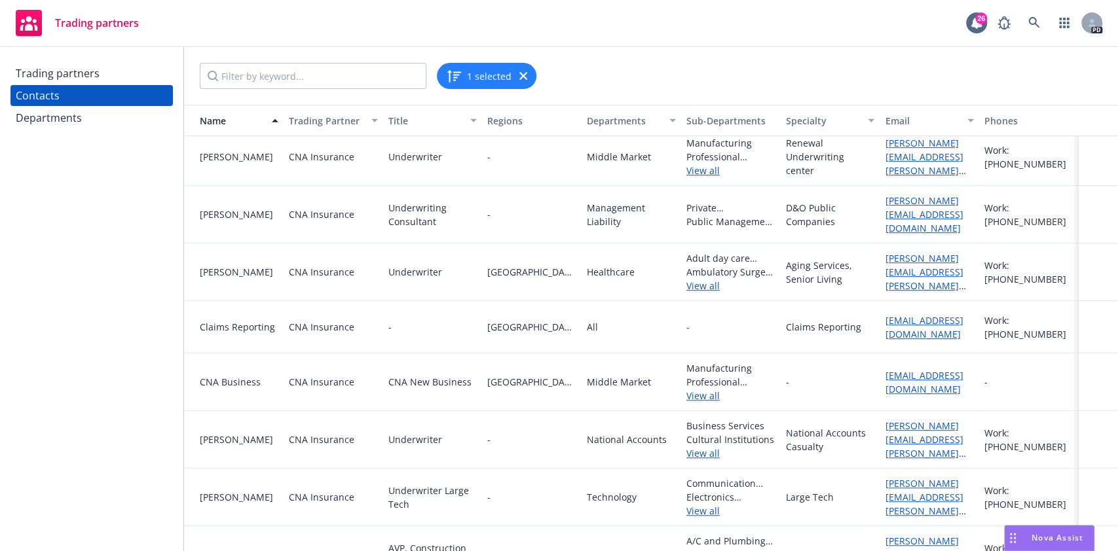
drag, startPoint x: 901, startPoint y: 369, endPoint x: 927, endPoint y: 374, distance: 27.2
click at [927, 374] on link "cnanewbusiness@cna.com" at bounding box center [924, 382] width 78 height 26
click at [105, 77] on div "Trading partners" at bounding box center [92, 73] width 152 height 21
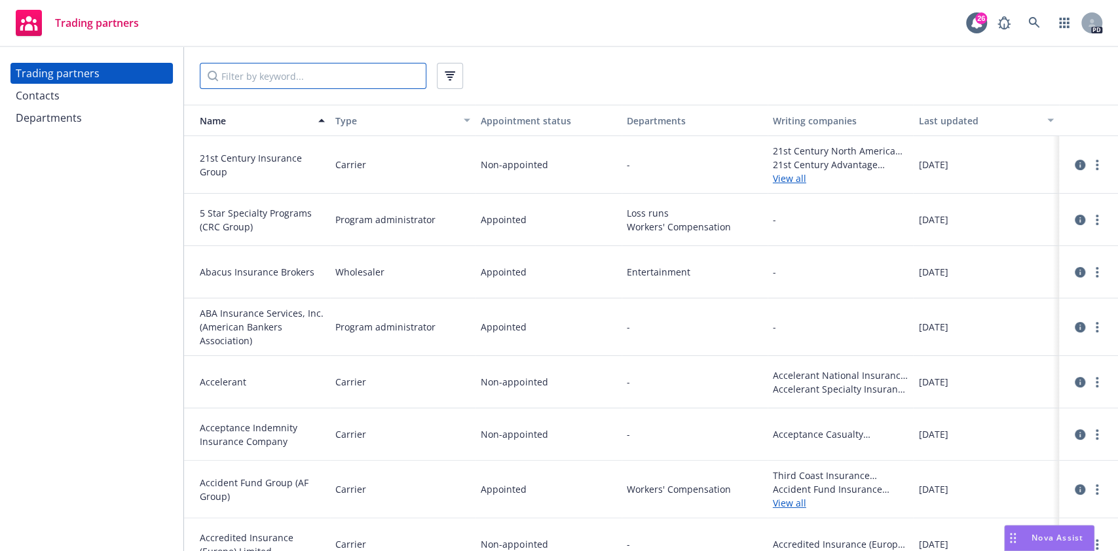
click at [307, 69] on input "Filter by keyword..." at bounding box center [313, 76] width 227 height 26
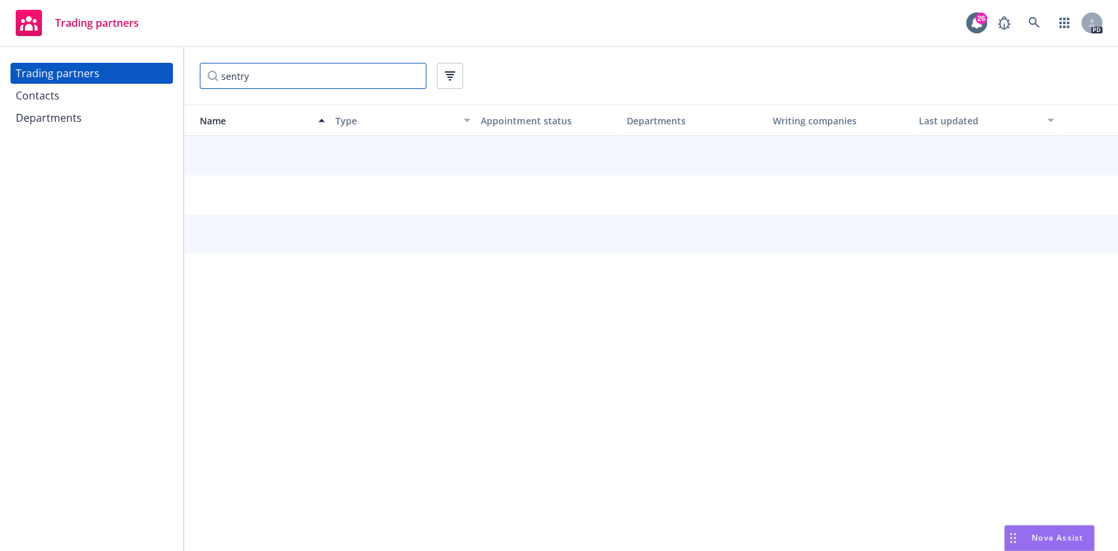
type input "sentry"
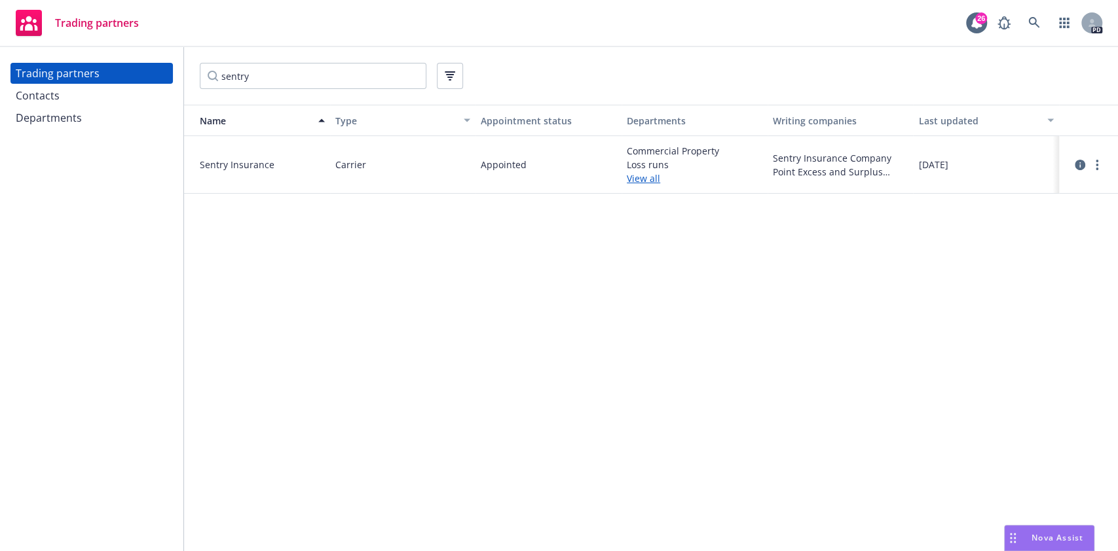
click at [1102, 155] on div at bounding box center [1088, 164] width 48 height 31
click at [1089, 170] on div at bounding box center [1088, 165] width 33 height 16
click at [1100, 166] on link "more" at bounding box center [1097, 165] width 16 height 16
click at [1022, 190] on link "View contacts" at bounding box center [1031, 191] width 146 height 26
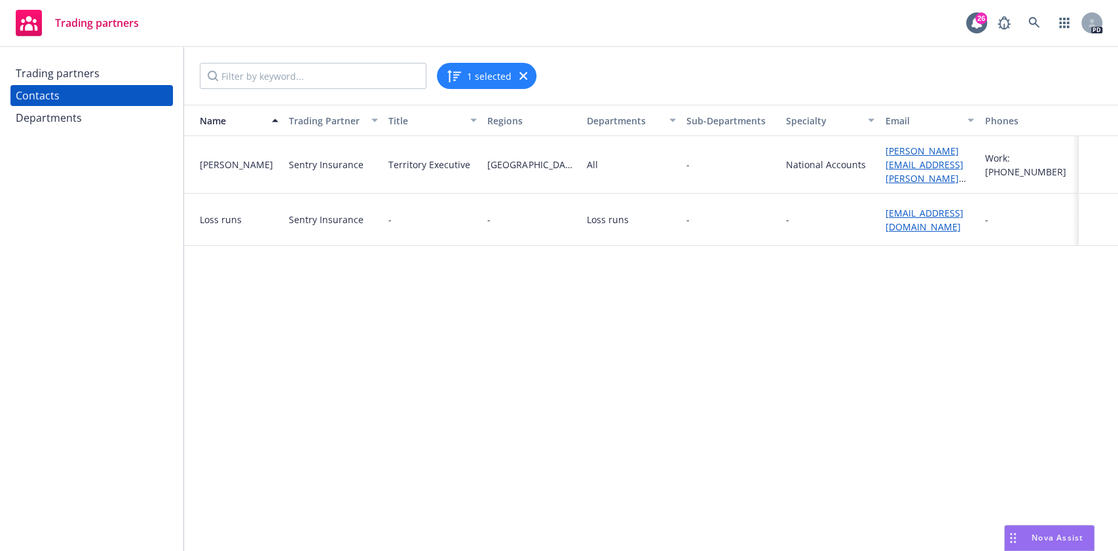
drag, startPoint x: 935, startPoint y: 151, endPoint x: 954, endPoint y: 151, distance: 18.3
click at [954, 151] on link "heidi.peters@sentry.com" at bounding box center [924, 172] width 78 height 54
click at [122, 61] on div "Trading partners Contacts Departments" at bounding box center [91, 299] width 183 height 504
click at [113, 63] on div "Trading partners" at bounding box center [92, 73] width 152 height 21
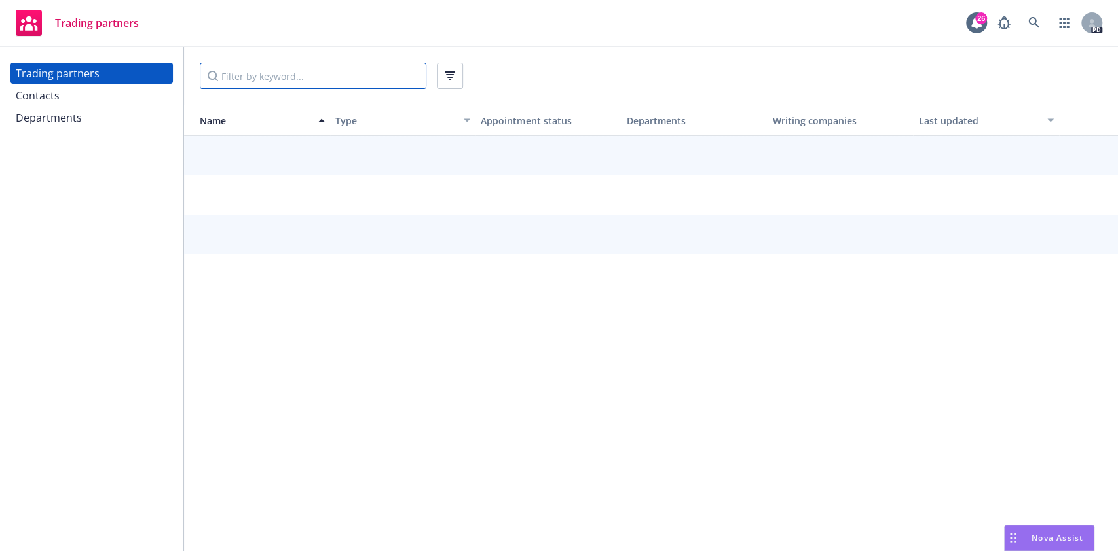
click at [291, 78] on input "Filter by keyword..." at bounding box center [313, 76] width 227 height 26
type input "method"
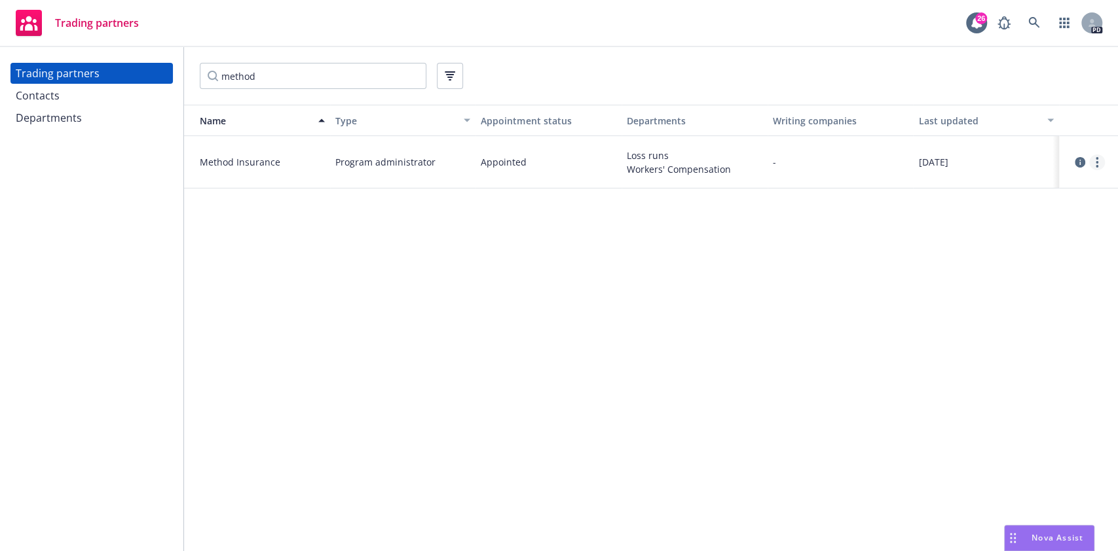
click at [1095, 170] on link "more" at bounding box center [1097, 163] width 16 height 16
click at [1012, 198] on link "View contacts" at bounding box center [1031, 189] width 146 height 26
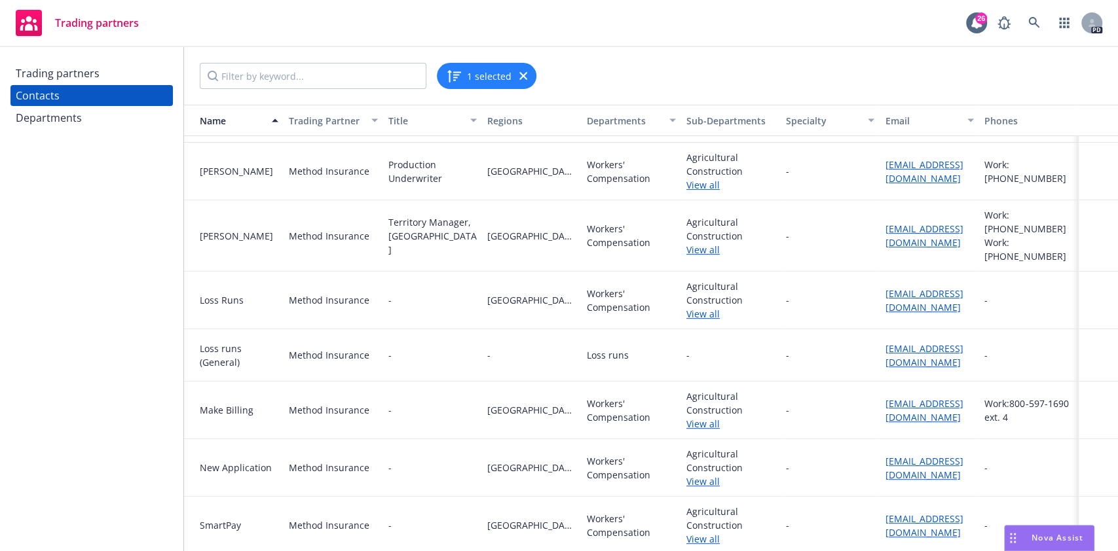
scroll to position [367, 0]
click at [912, 453] on link "submissions@methodinsurance.com" at bounding box center [924, 466] width 78 height 26
click at [136, 73] on div "Trading partners" at bounding box center [92, 73] width 152 height 21
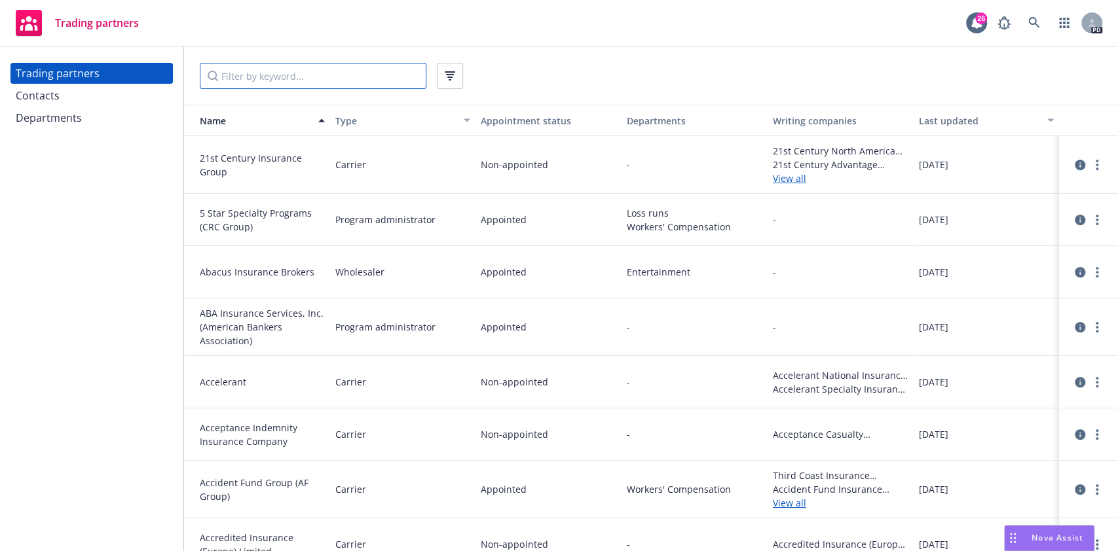
click at [304, 75] on input "Filter by keyword..." at bounding box center [313, 76] width 227 height 26
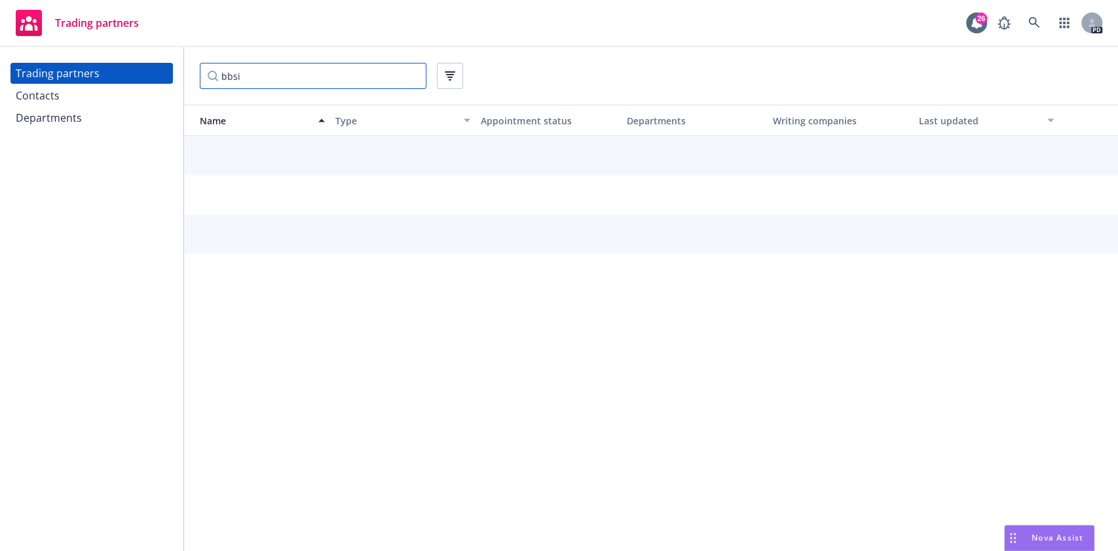
type input "bbsi"
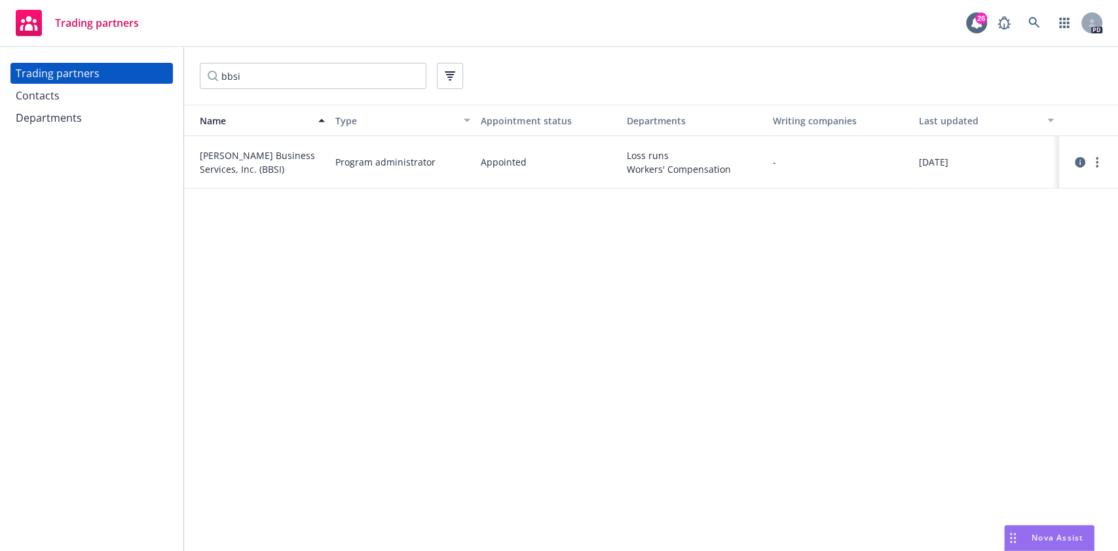
click at [1082, 172] on div at bounding box center [1088, 162] width 48 height 31
click at [1090, 168] on div at bounding box center [1088, 163] width 33 height 16
click at [1096, 166] on icon "more" at bounding box center [1097, 162] width 3 height 10
click at [1026, 190] on link "View contacts" at bounding box center [1031, 189] width 146 height 26
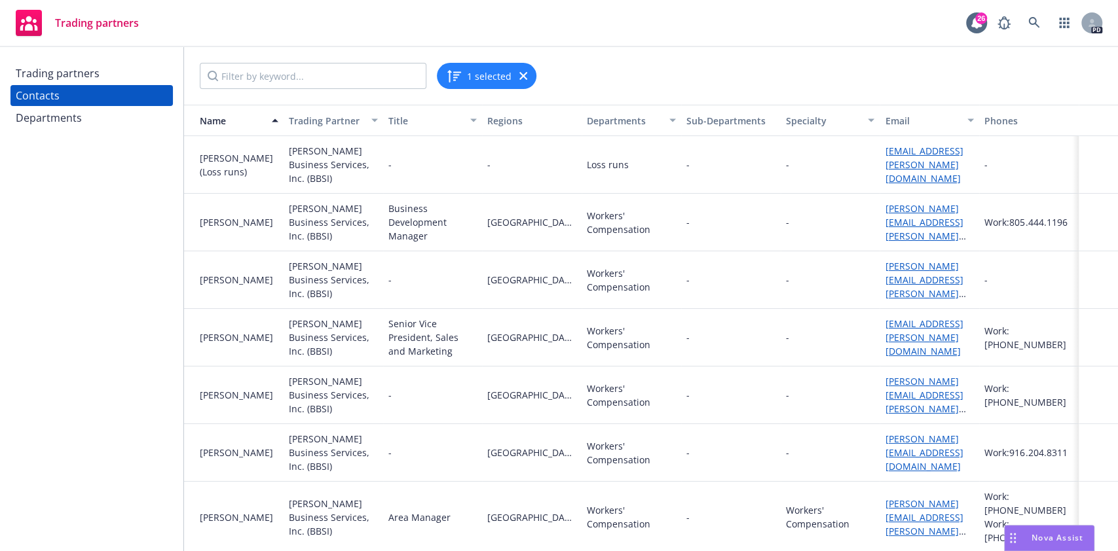
click at [923, 206] on link "david.mcbride@mybbsi.com" at bounding box center [924, 229] width 78 height 54
